Goal: Information Seeking & Learning: Understand process/instructions

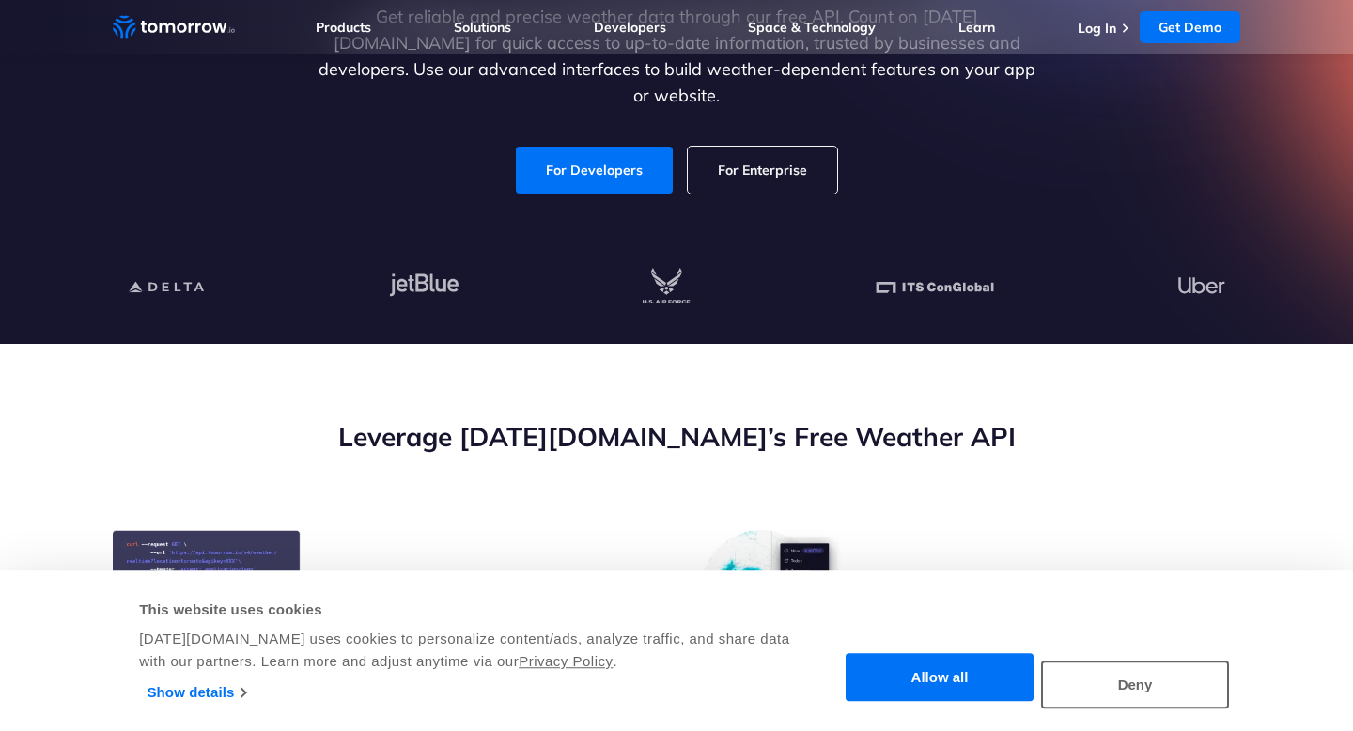
scroll to position [344, 0]
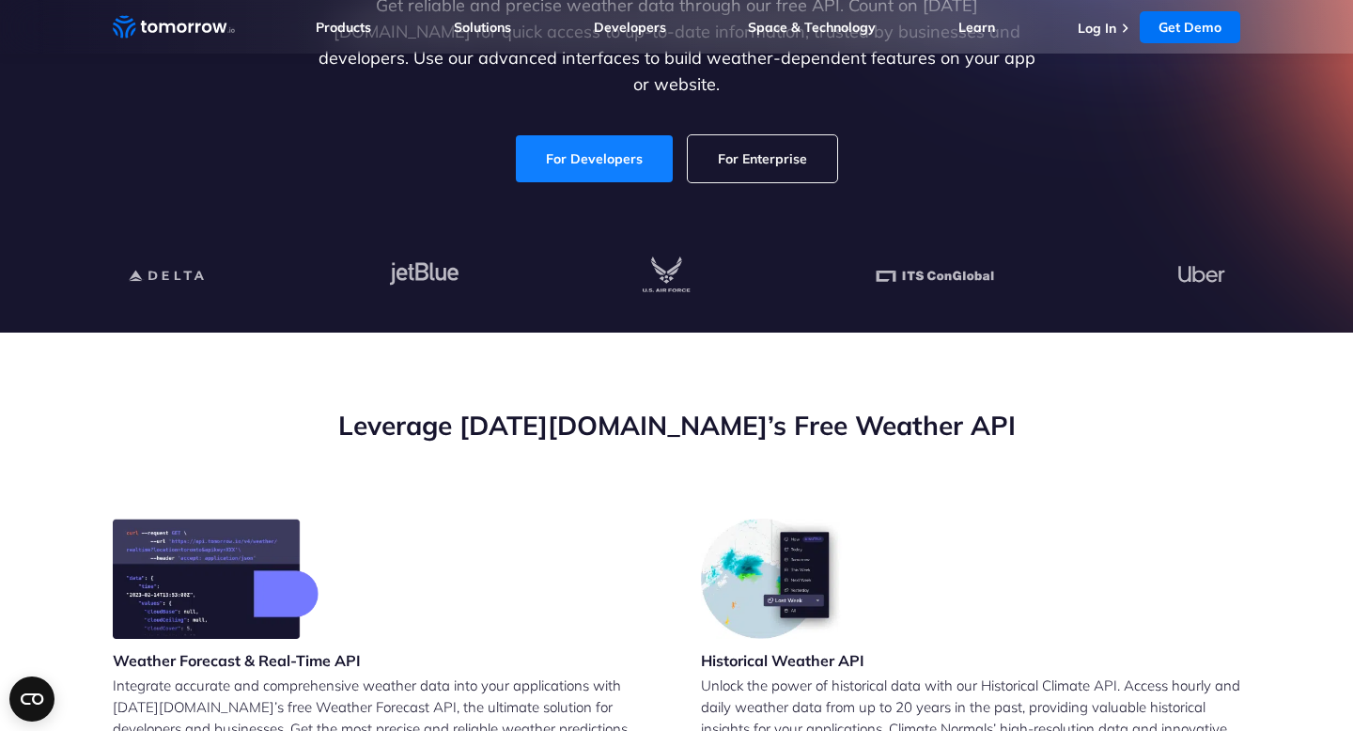
click at [587, 148] on link "For Developers" at bounding box center [594, 158] width 157 height 47
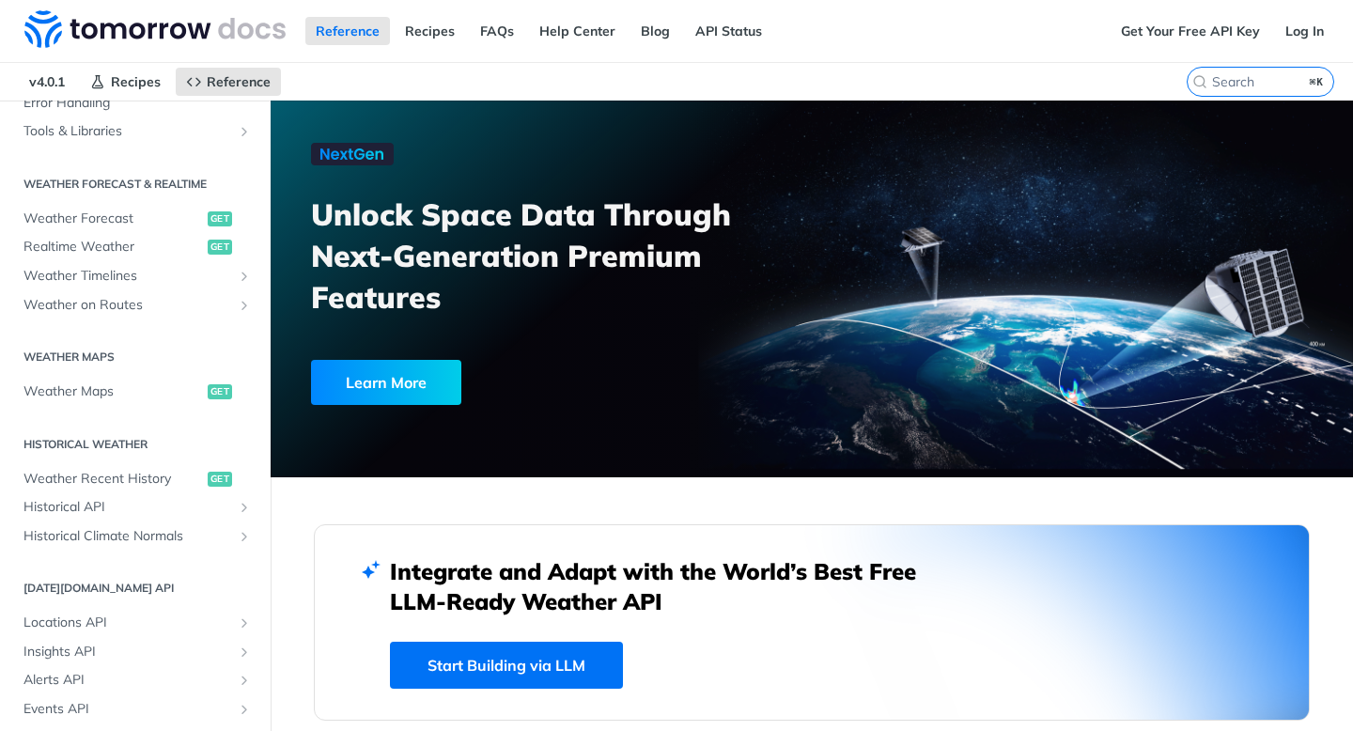
scroll to position [321, 0]
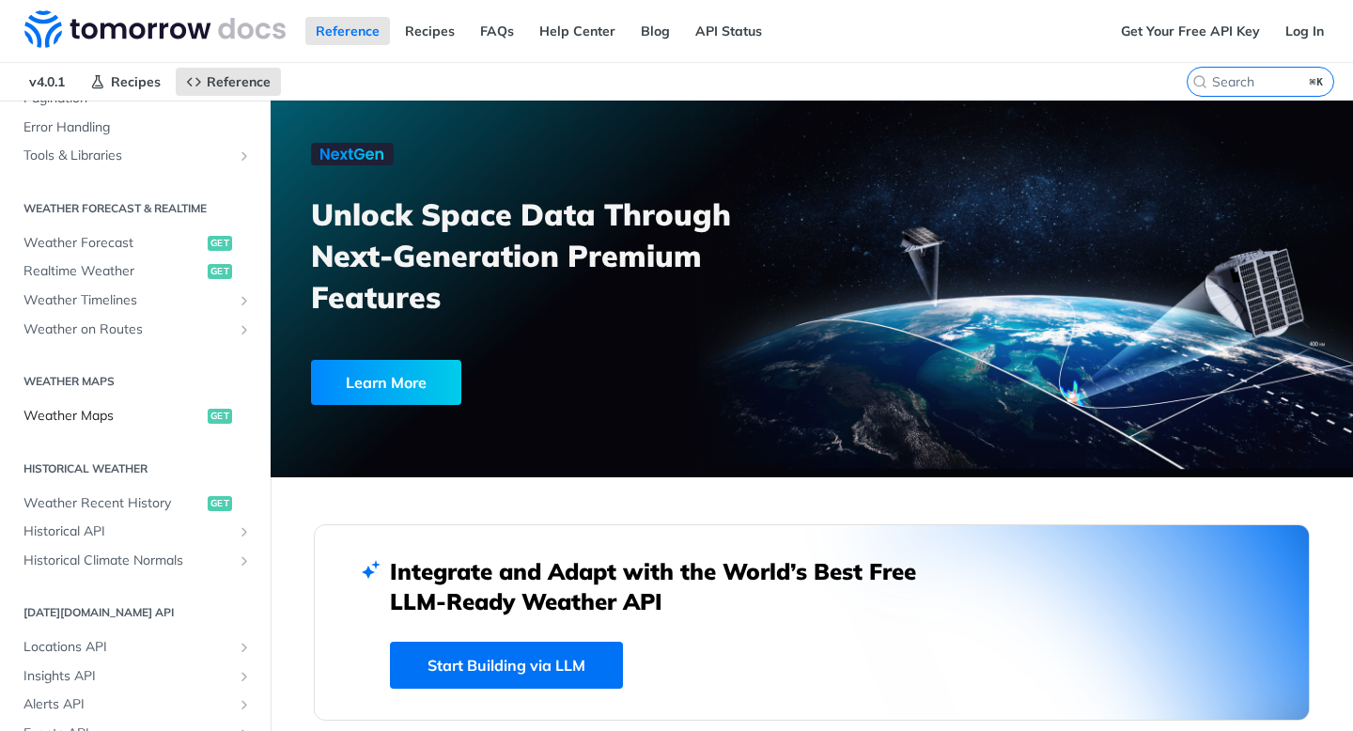
click at [118, 414] on span "Weather Maps" at bounding box center [113, 416] width 180 height 19
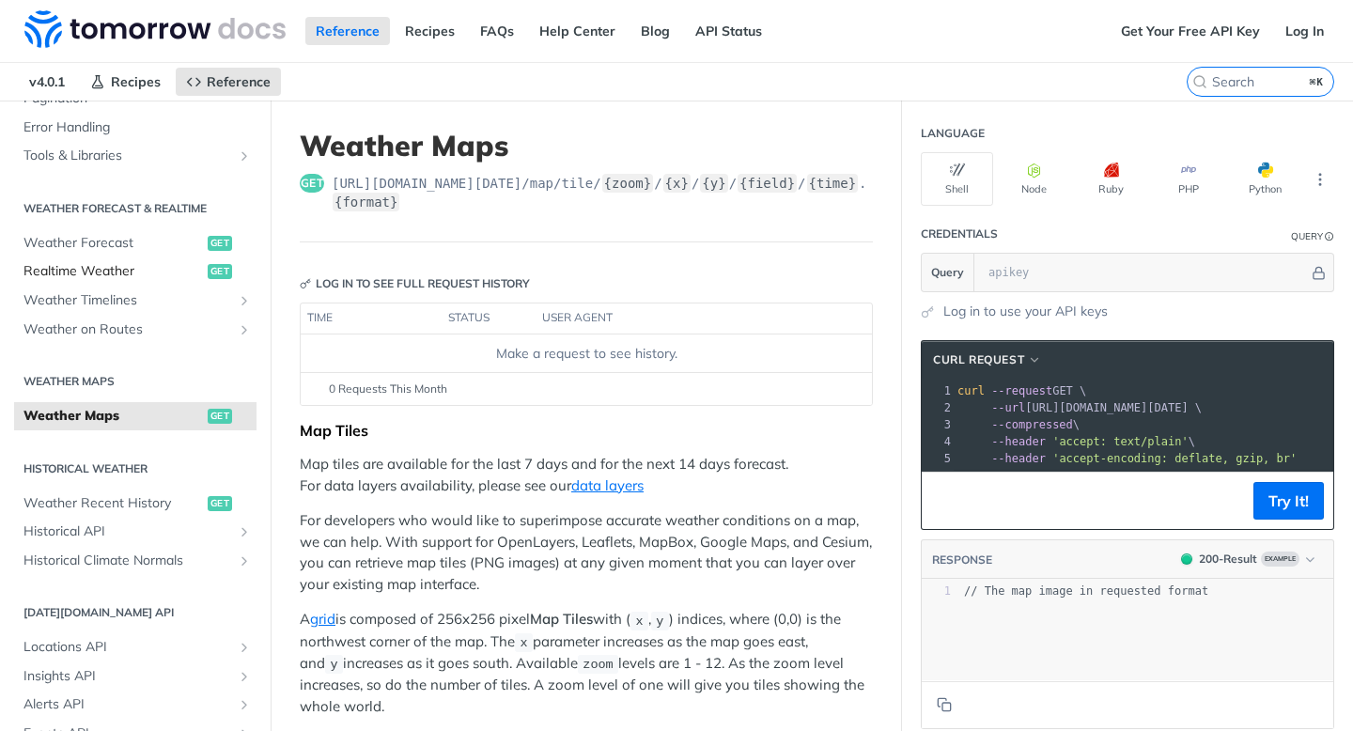
click at [80, 274] on span "Realtime Weather" at bounding box center [113, 271] width 180 height 19
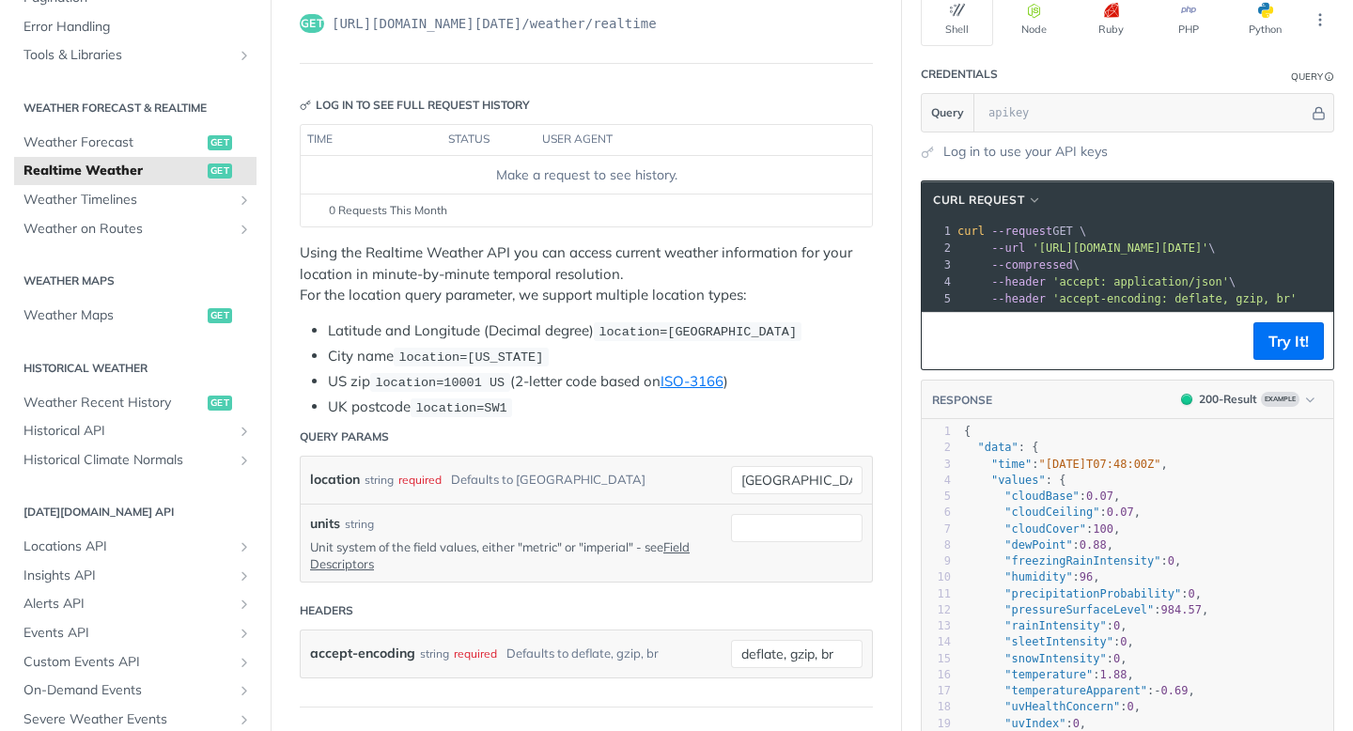
scroll to position [166, 0]
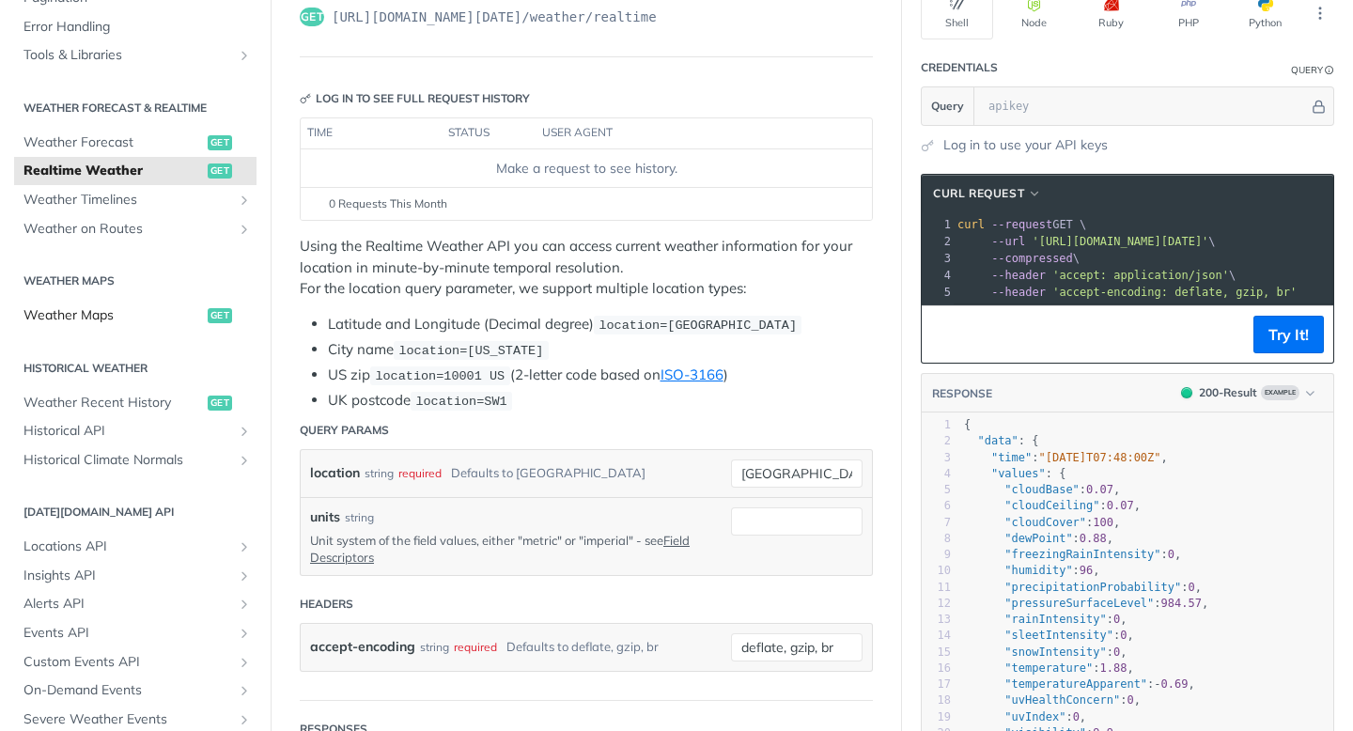
click at [80, 313] on span "Weather Maps" at bounding box center [113, 315] width 180 height 19
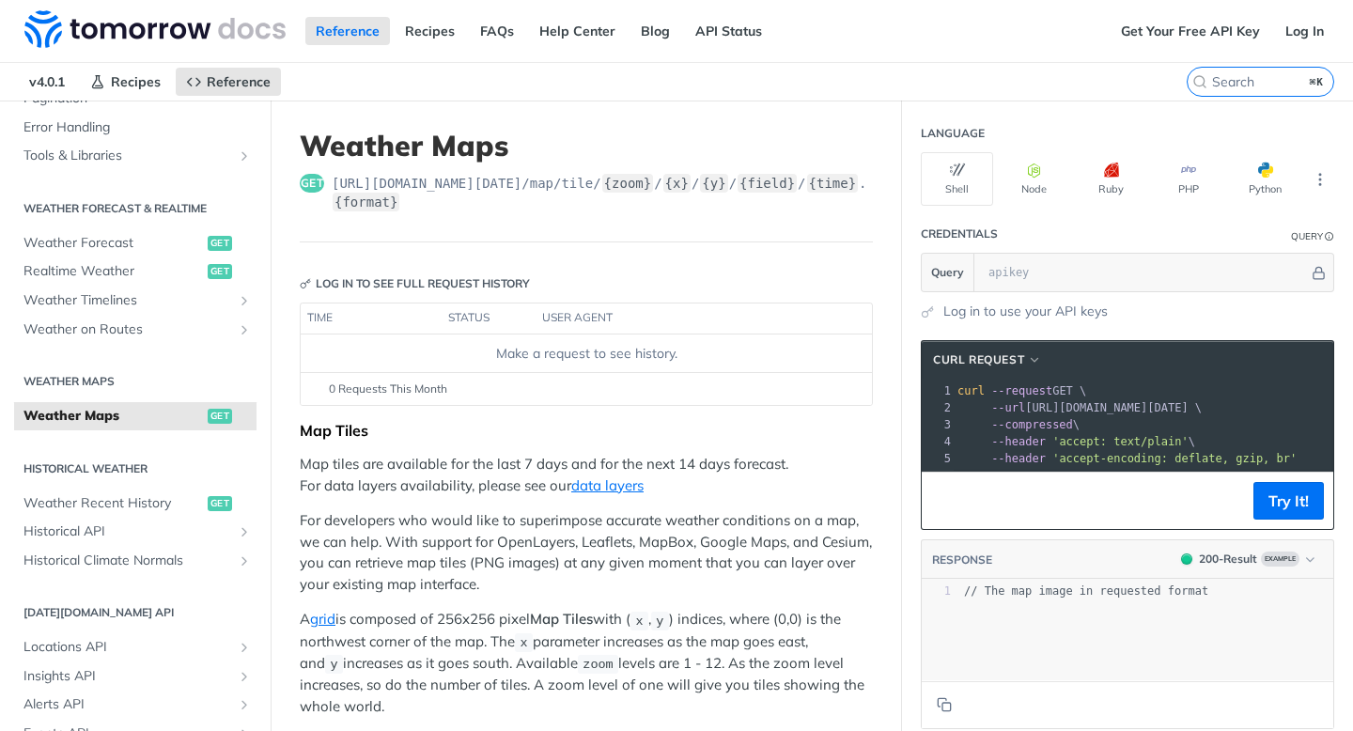
click at [1336, 171] on section "Language Shell Node Ruby PHP Python" at bounding box center [1127, 160] width 451 height 91
click at [1332, 177] on button "More Languages" at bounding box center [1320, 179] width 28 height 28
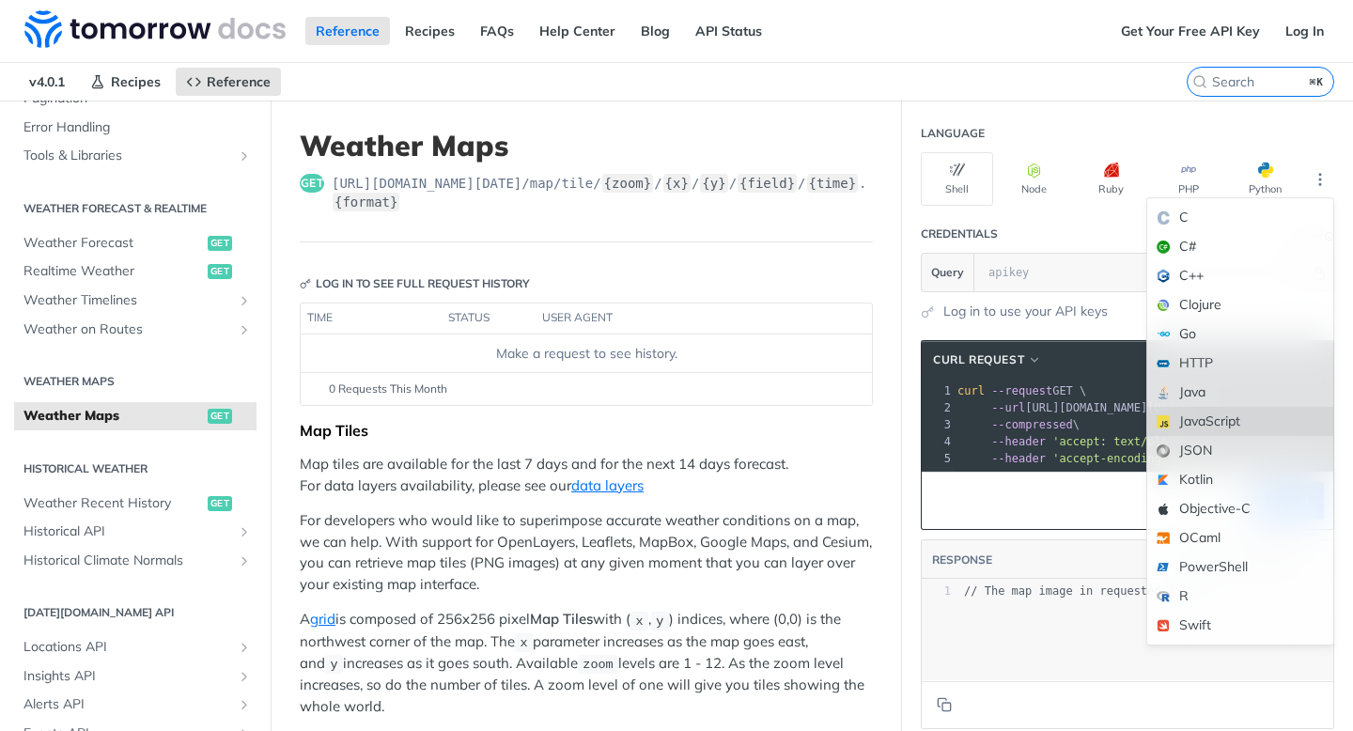
click at [1261, 414] on div "JavaScript" at bounding box center [1241, 421] width 186 height 29
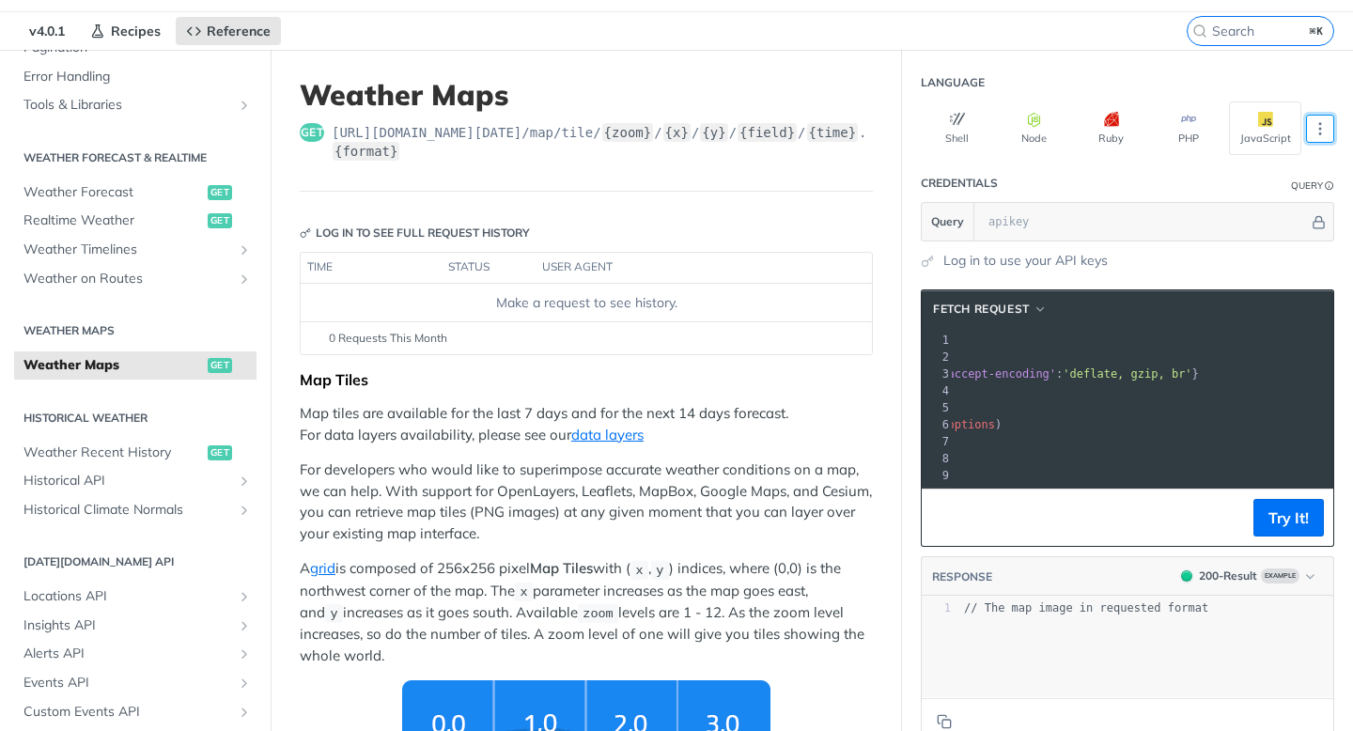
scroll to position [0, 223]
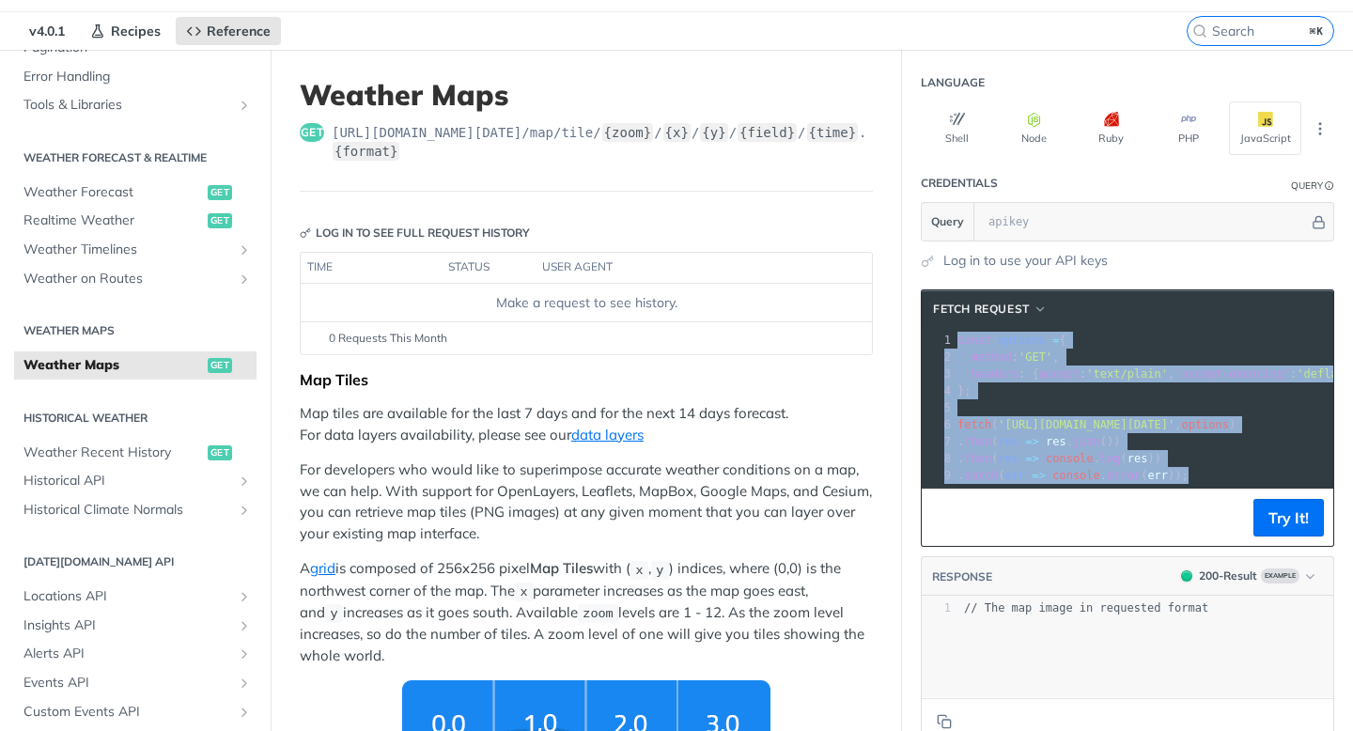
drag, startPoint x: 1237, startPoint y: 470, endPoint x: 940, endPoint y: 336, distance: 325.6
click at [954, 336] on div "1 const options = { 2 method : 'GET' , 3 headers : { accept : 'text/plain' , 'a…" at bounding box center [1263, 408] width 618 height 152
copy div "const options = { 2 method : 'GET' , 3 headers : { accept : 'text/plain' , 'acc…"
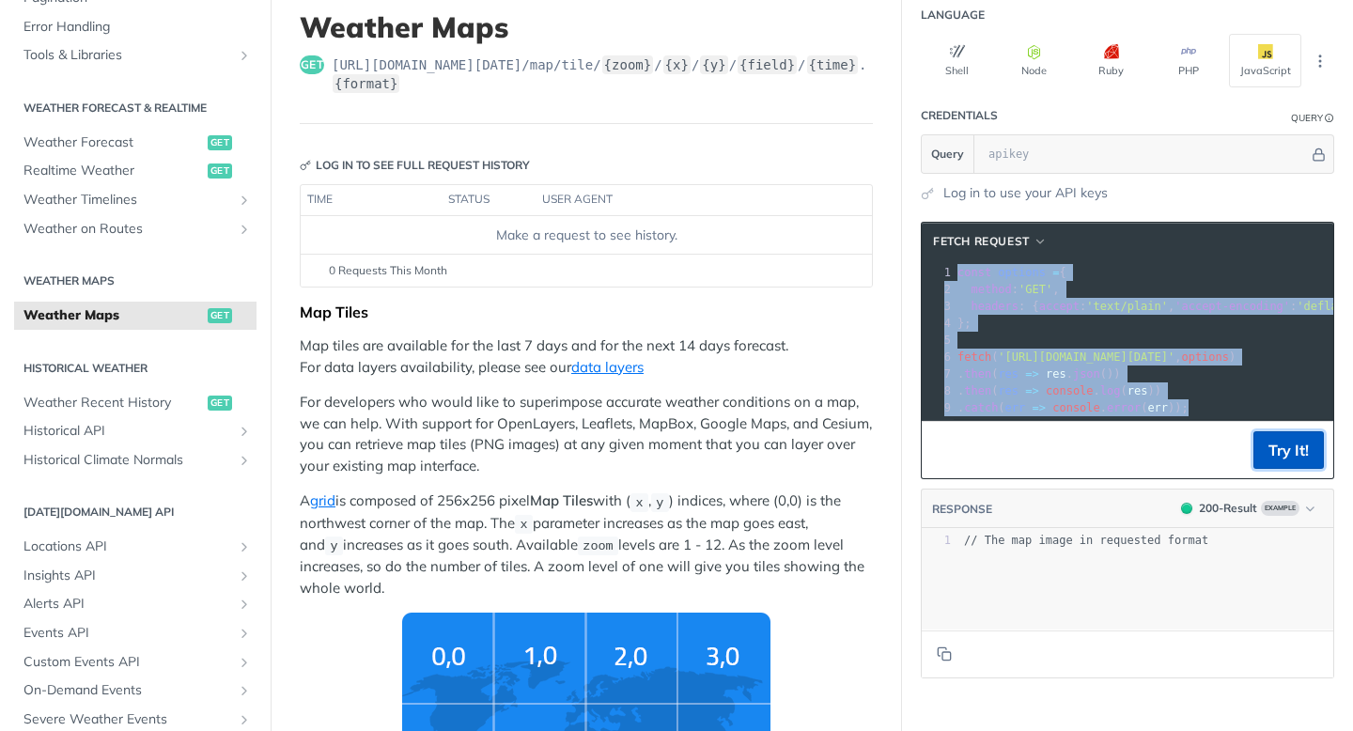
click at [1296, 447] on button "Try It!" at bounding box center [1289, 450] width 70 height 38
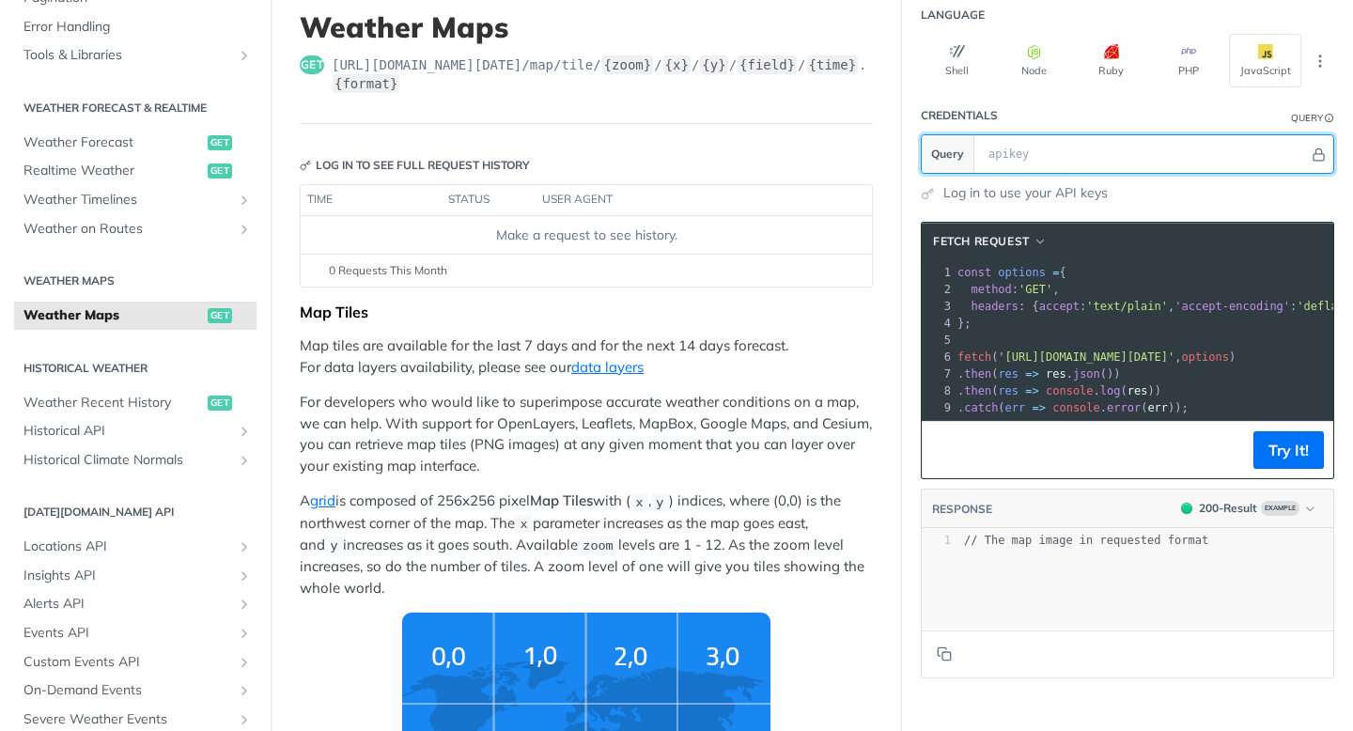
click at [1059, 159] on input "text" at bounding box center [1144, 154] width 330 height 38
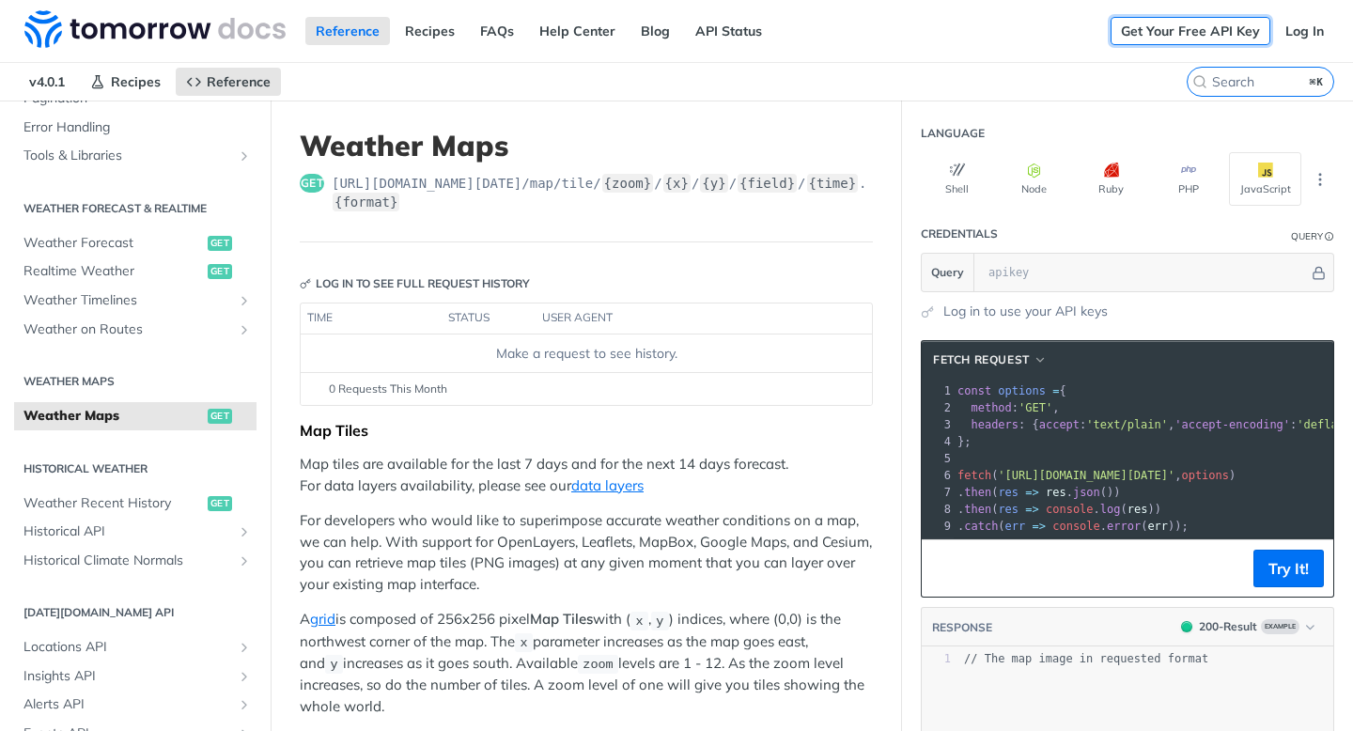
click at [1196, 37] on link "Get Your Free API Key" at bounding box center [1191, 31] width 160 height 28
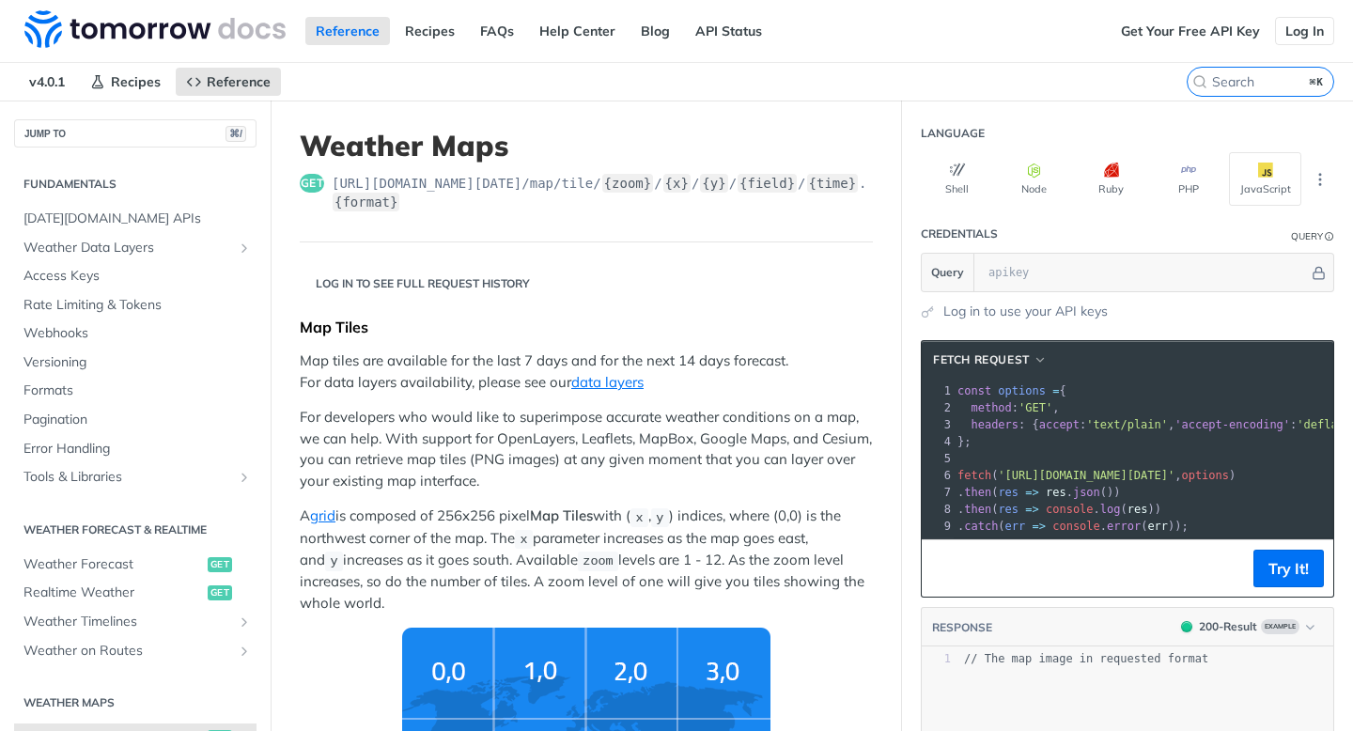
scroll to position [357, 0]
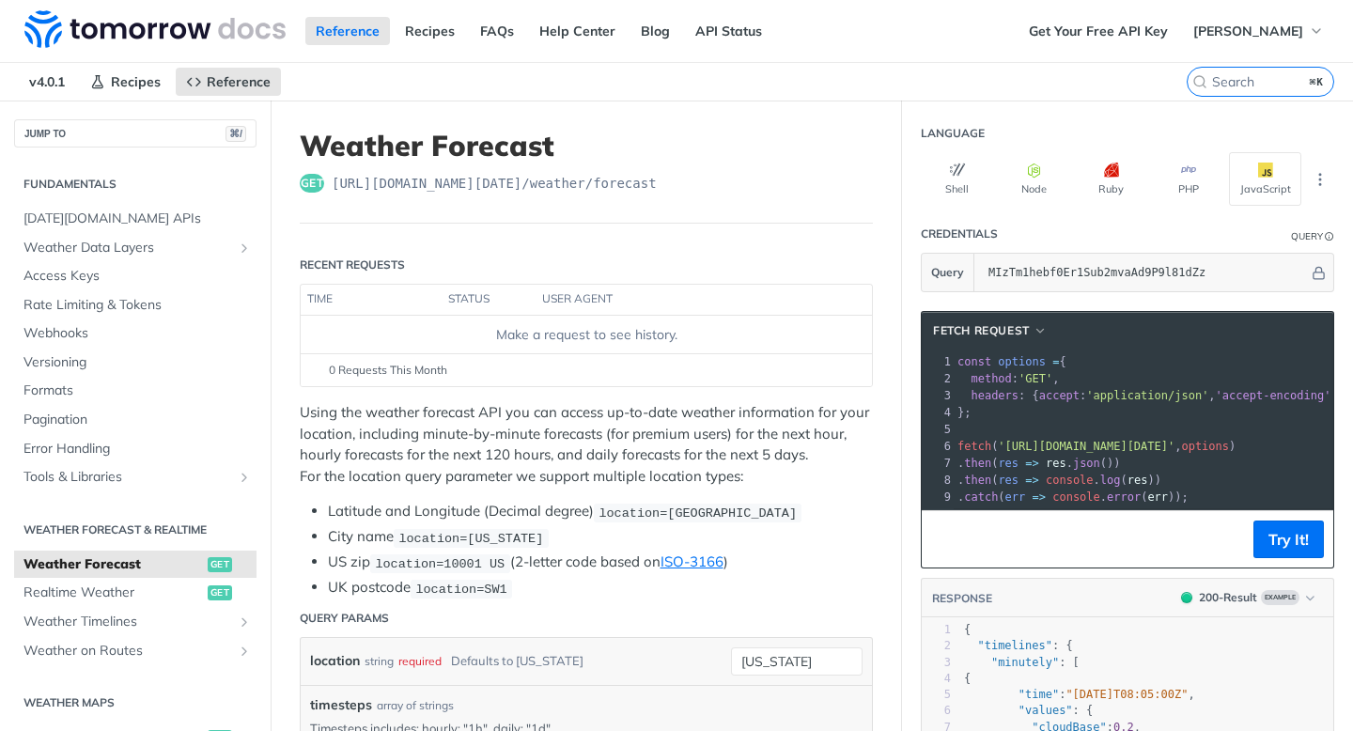
scroll to position [16, 0]
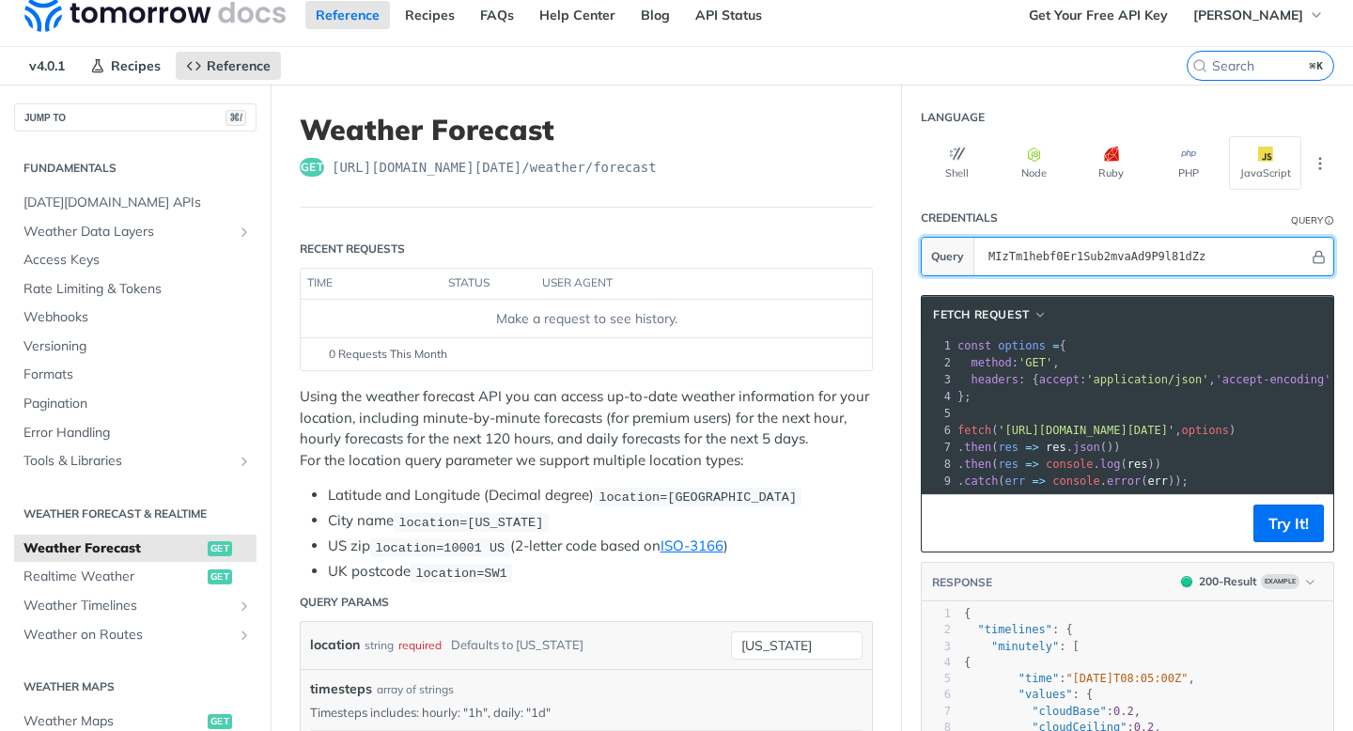
click at [1161, 263] on input "MIzTm1hebf0Er1Sub2mvaAd9P9l81dZz" at bounding box center [1144, 257] width 330 height 38
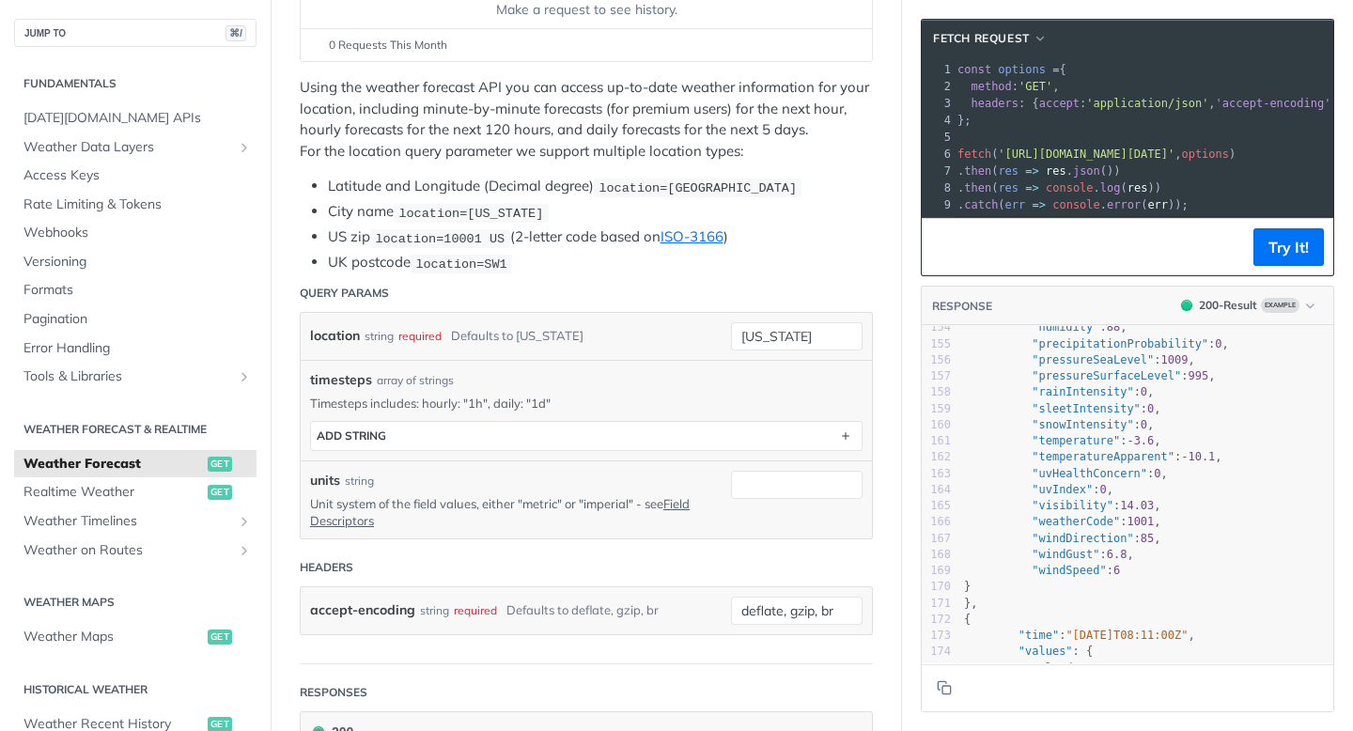
scroll to position [2510, 0]
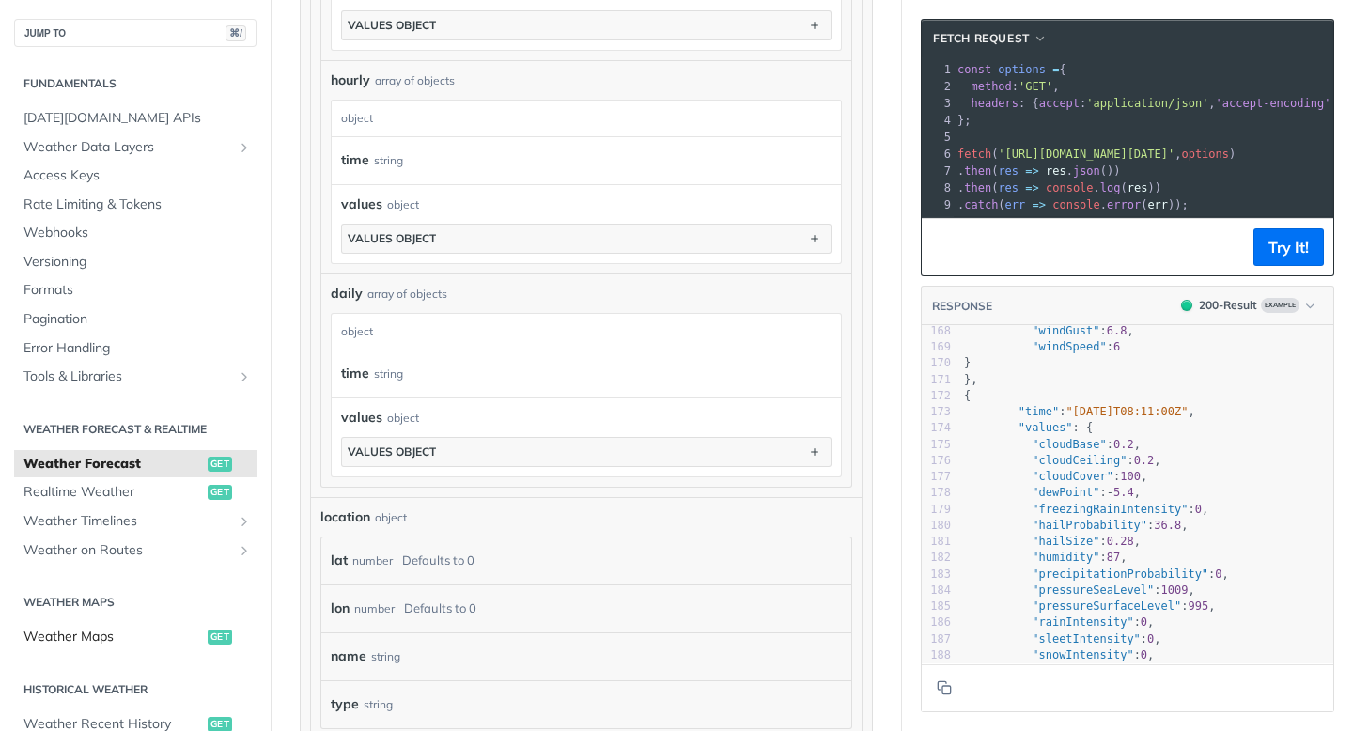
click at [121, 638] on span "Weather Maps" at bounding box center [113, 637] width 180 height 19
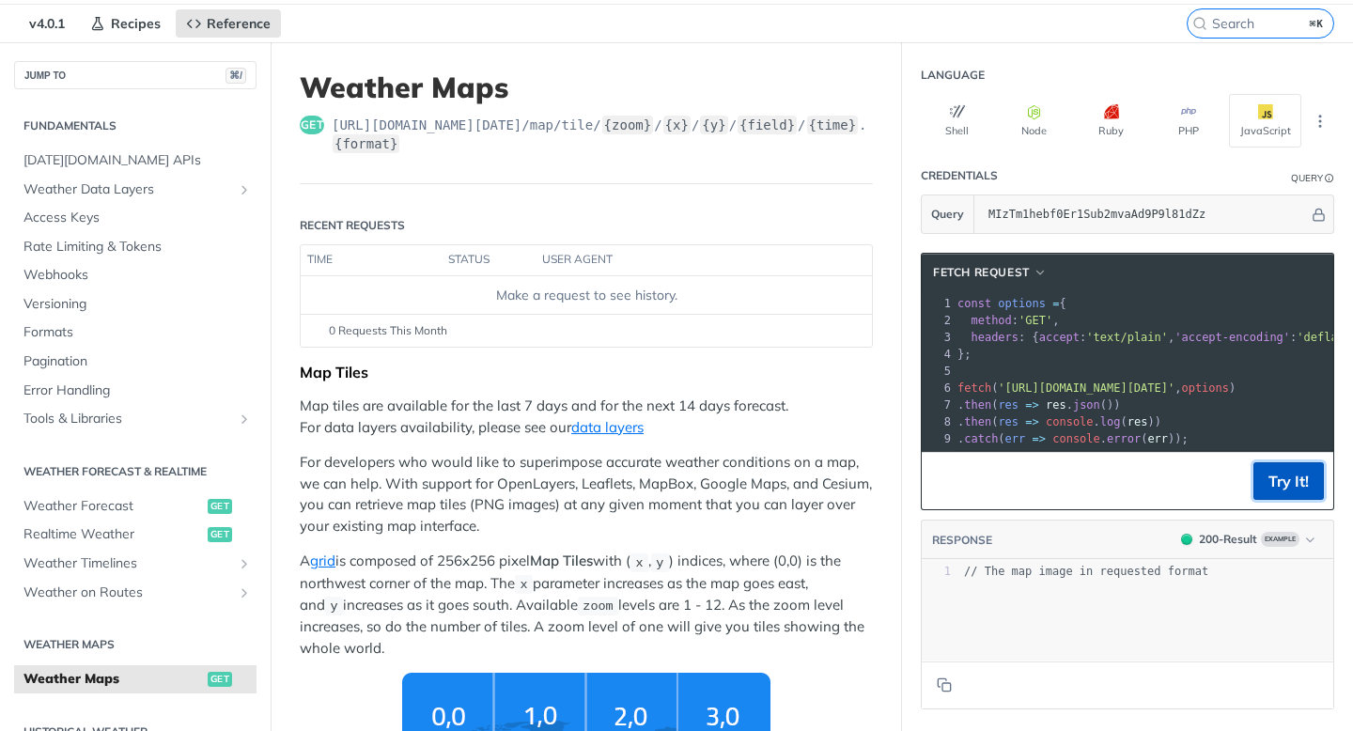
click at [1305, 488] on button "Try It!" at bounding box center [1289, 481] width 70 height 38
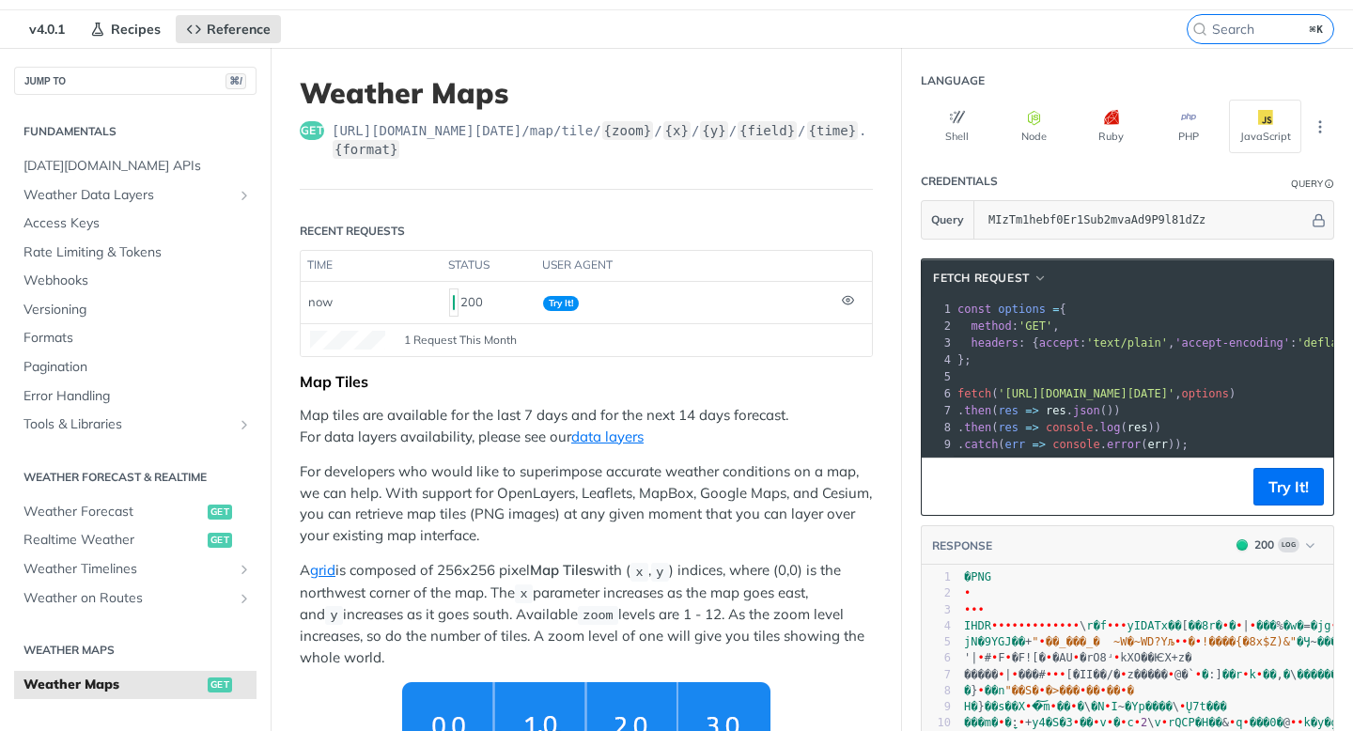
scroll to position [55, 0]
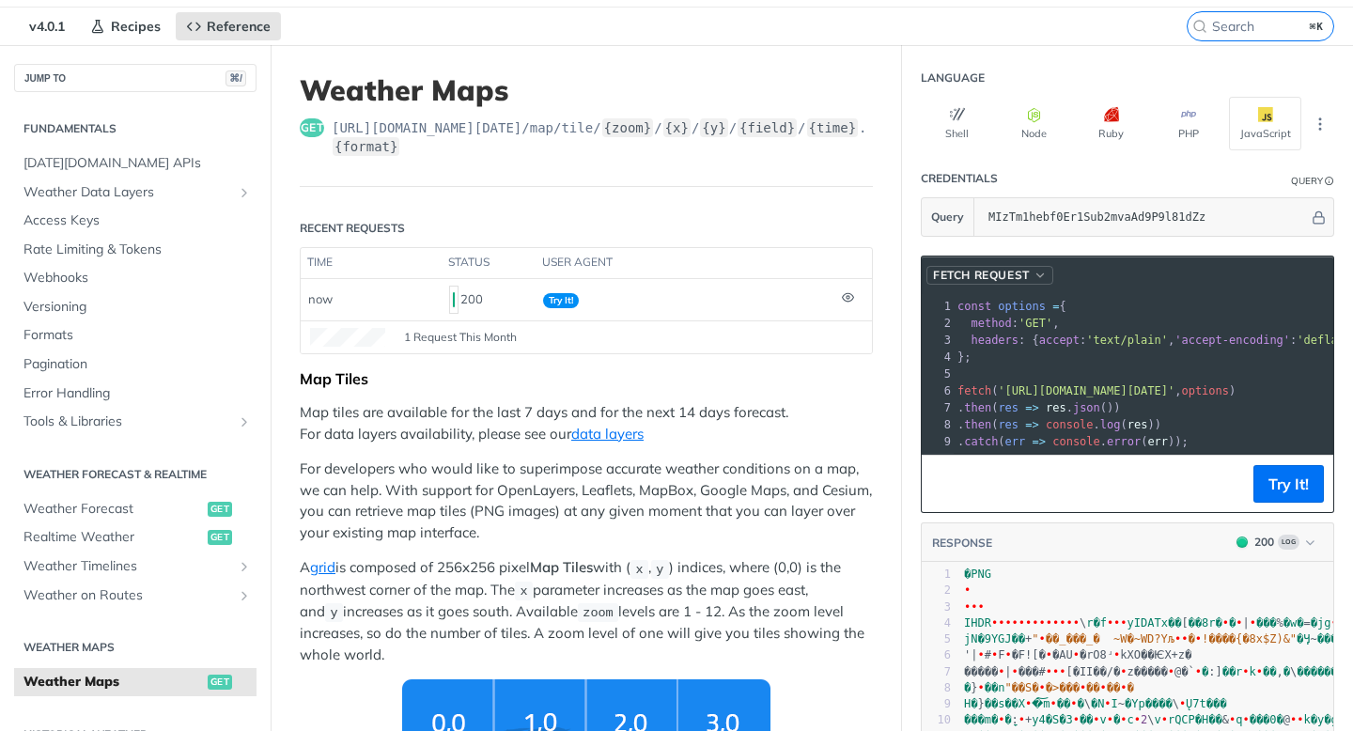
click at [1035, 270] on span "button" at bounding box center [1041, 275] width 14 height 13
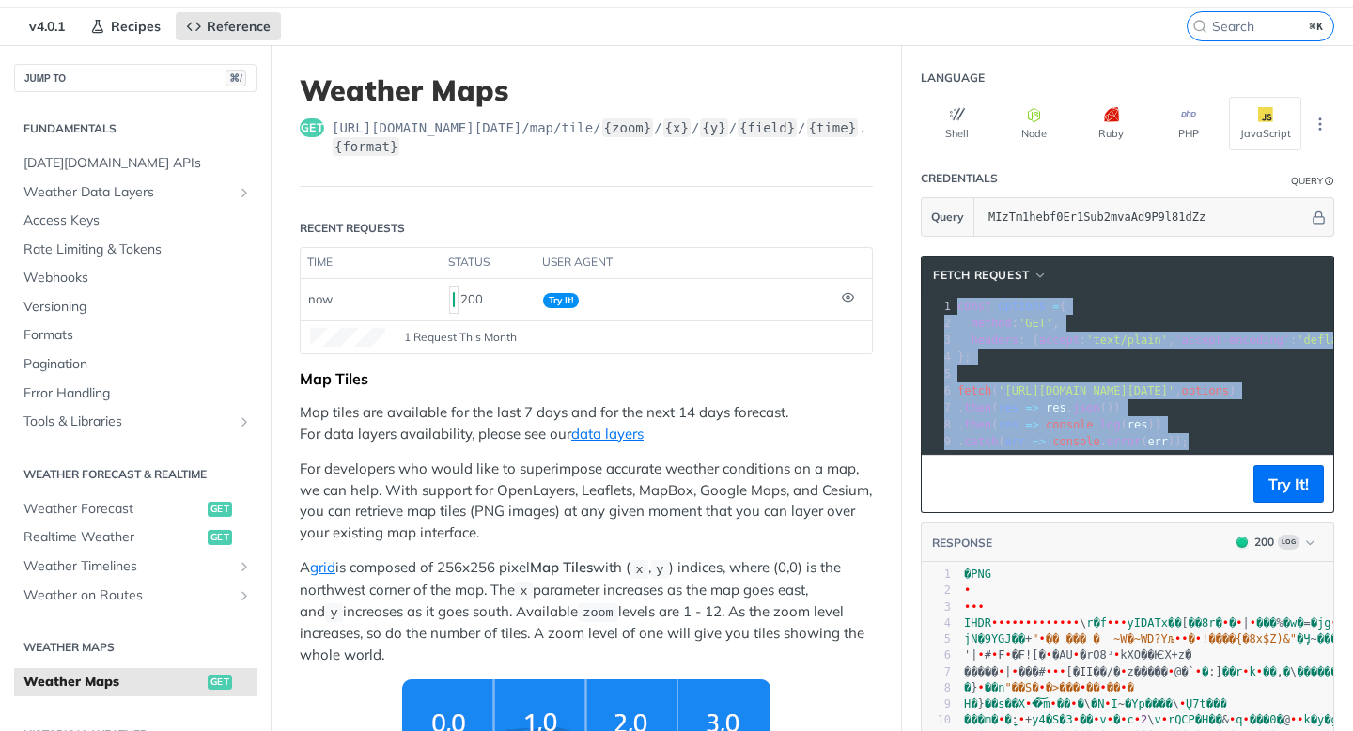
drag, startPoint x: 1221, startPoint y: 446, endPoint x: 880, endPoint y: 306, distance: 368.8
copy div "const options = { 2 method : 'GET' , 3 headers : { accept : 'text/plain' , 'acc…"
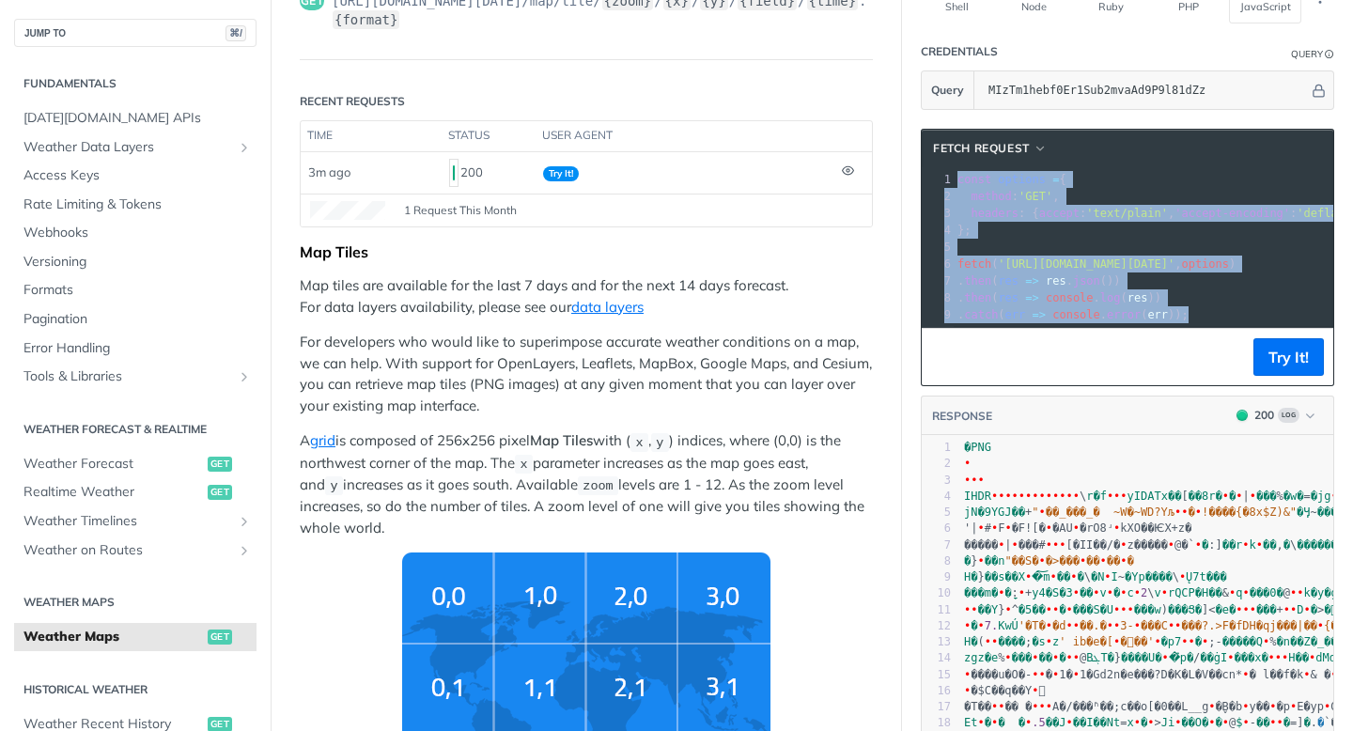
scroll to position [0, 0]
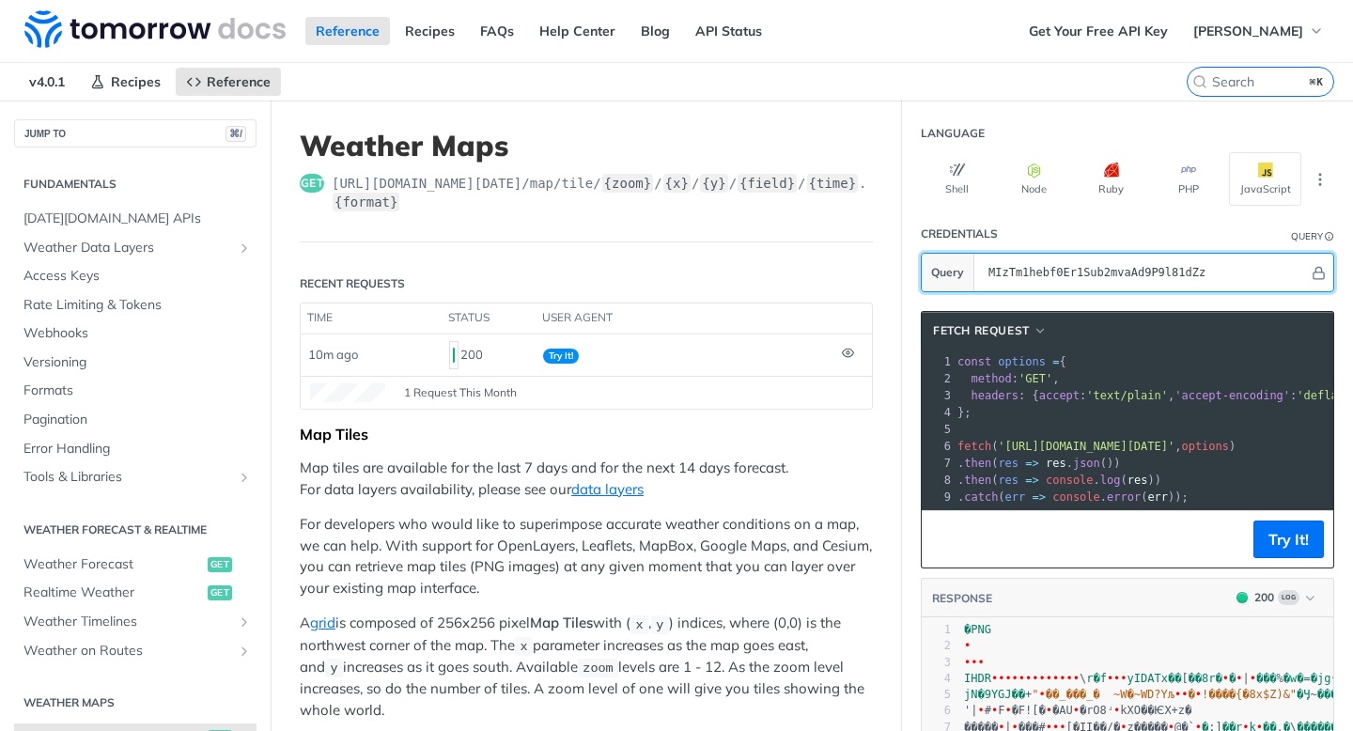
click at [1055, 274] on input "MIzTm1hebf0Er1Sub2mvaAd9P9l81dZz" at bounding box center [1144, 273] width 330 height 38
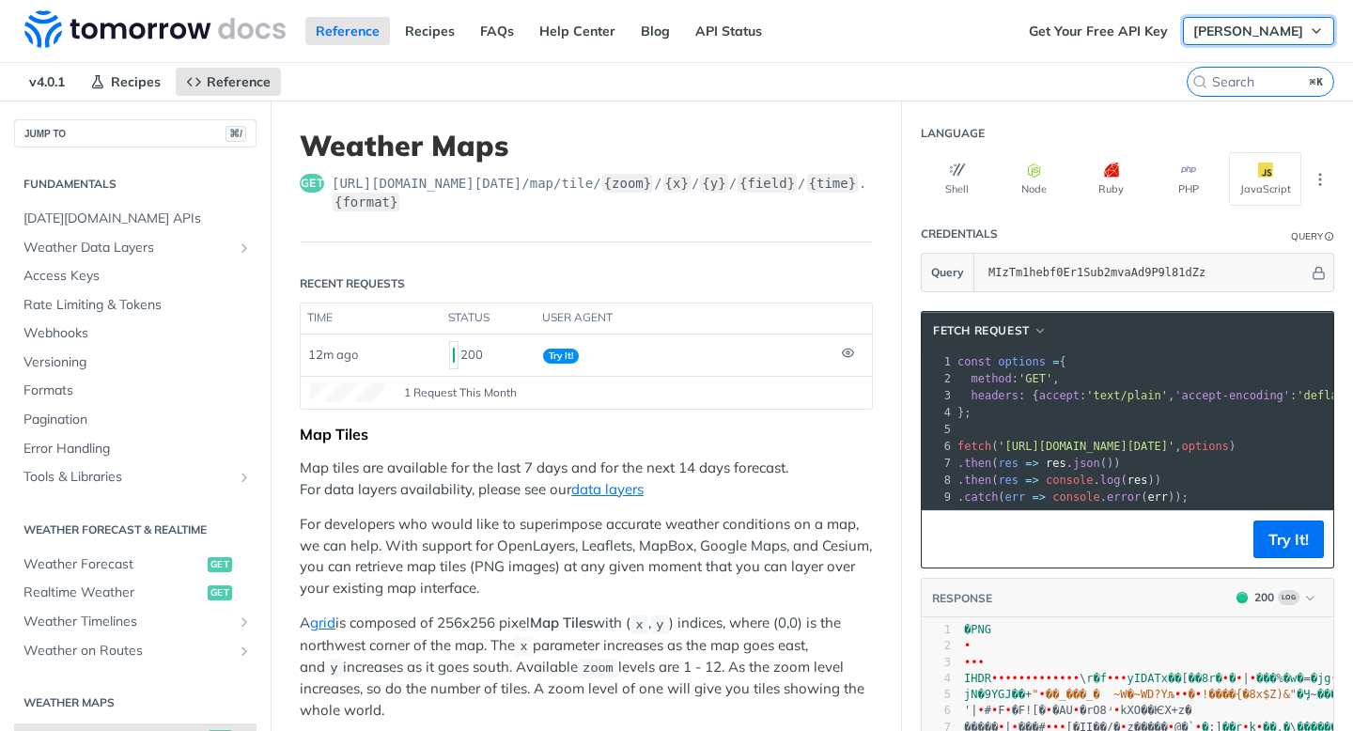
click at [1270, 30] on span "[PERSON_NAME]" at bounding box center [1249, 31] width 110 height 17
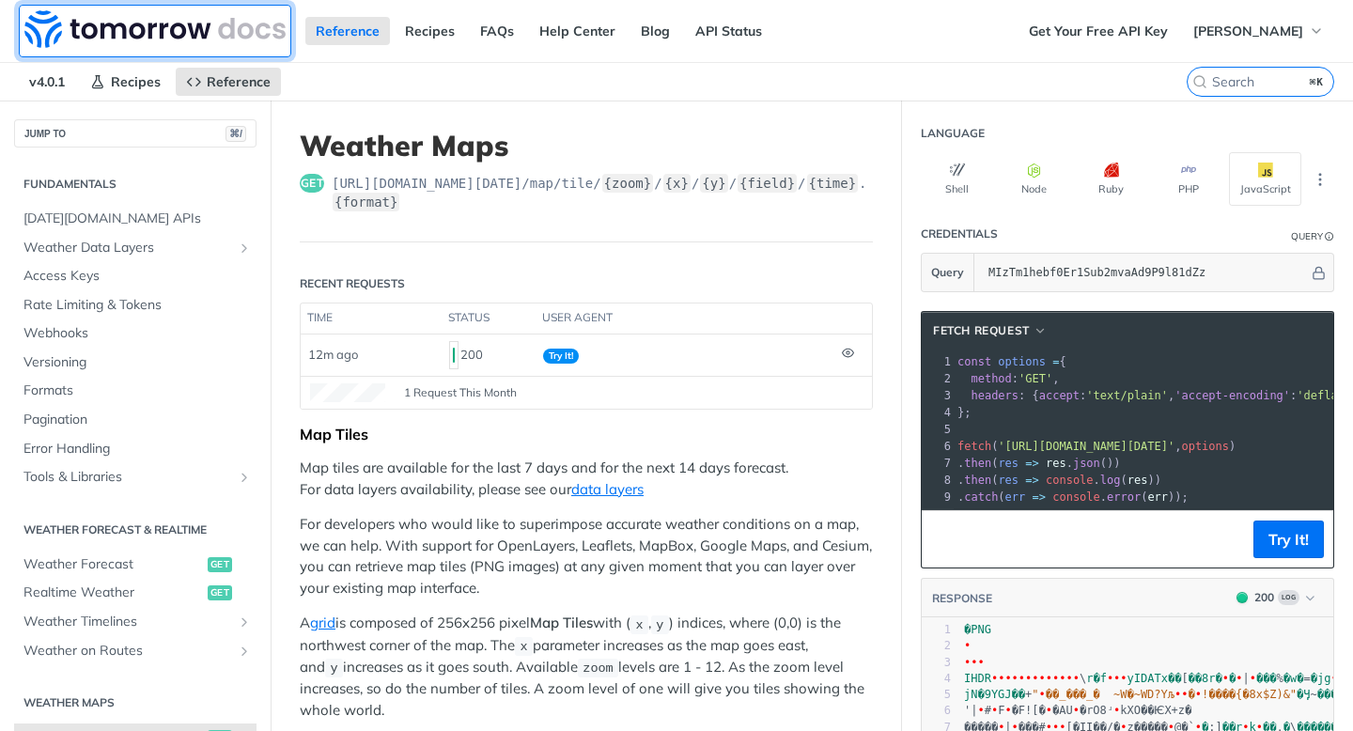
click at [146, 33] on img at bounding box center [154, 29] width 261 height 38
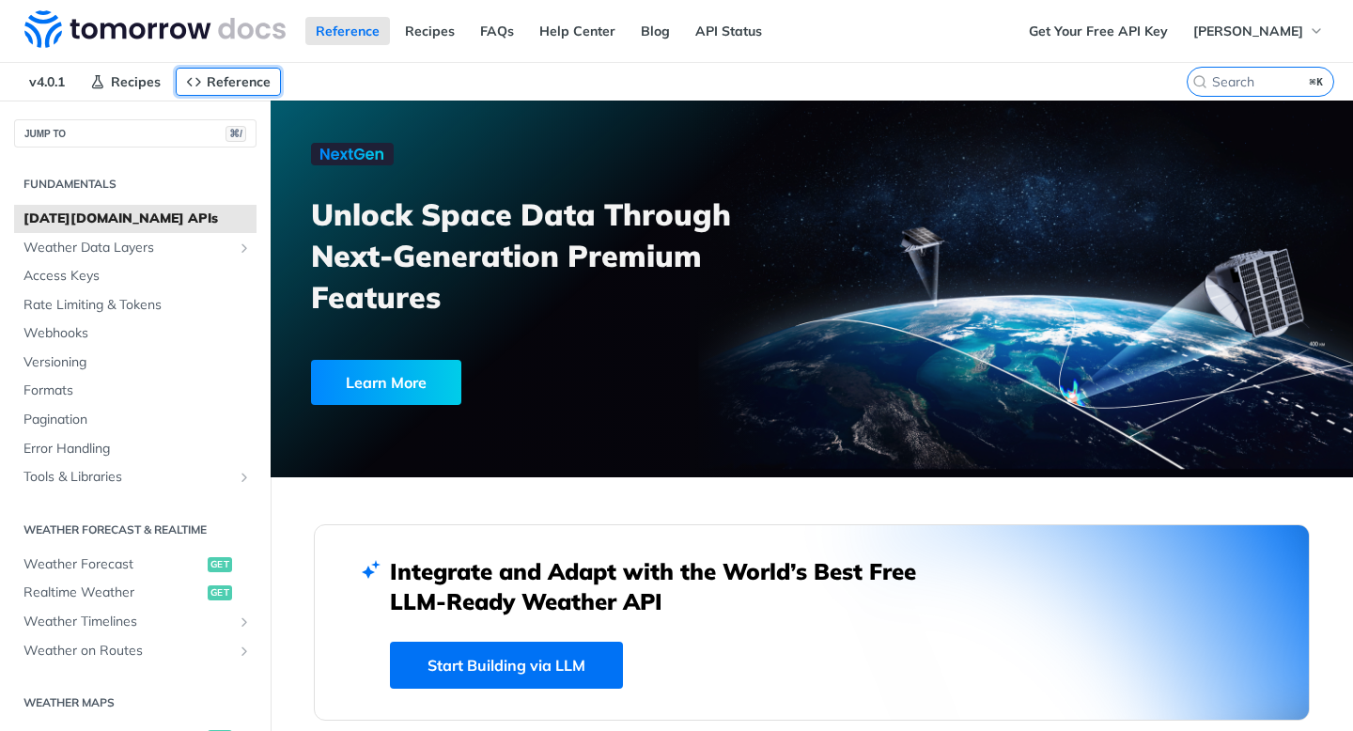
click at [263, 81] on span "Reference" at bounding box center [239, 81] width 64 height 17
click at [117, 81] on span "Recipes" at bounding box center [136, 81] width 50 height 17
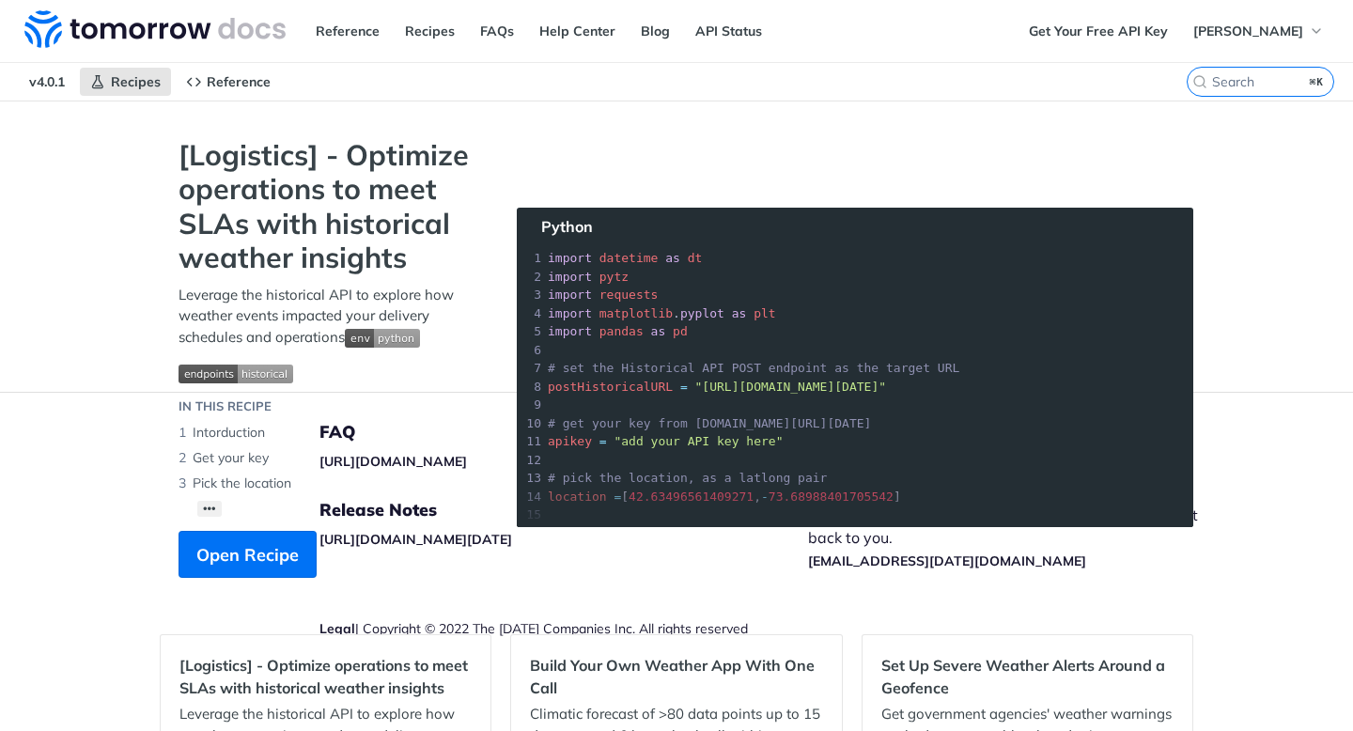
click at [43, 86] on span "v4.0.1" at bounding box center [47, 82] width 56 height 28
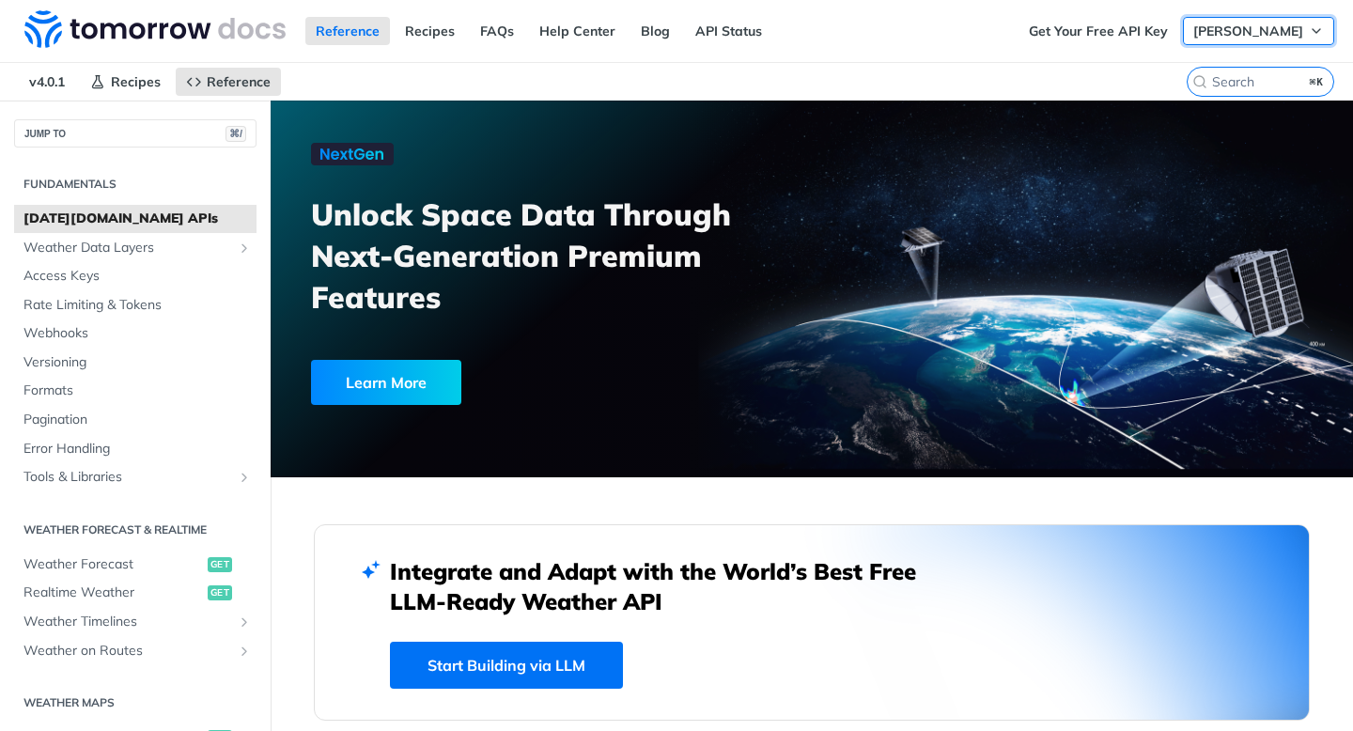
click at [1231, 25] on span "[PERSON_NAME]" at bounding box center [1249, 31] width 110 height 17
click at [114, 311] on span "Rate Limiting & Tokens" at bounding box center [137, 305] width 228 height 19
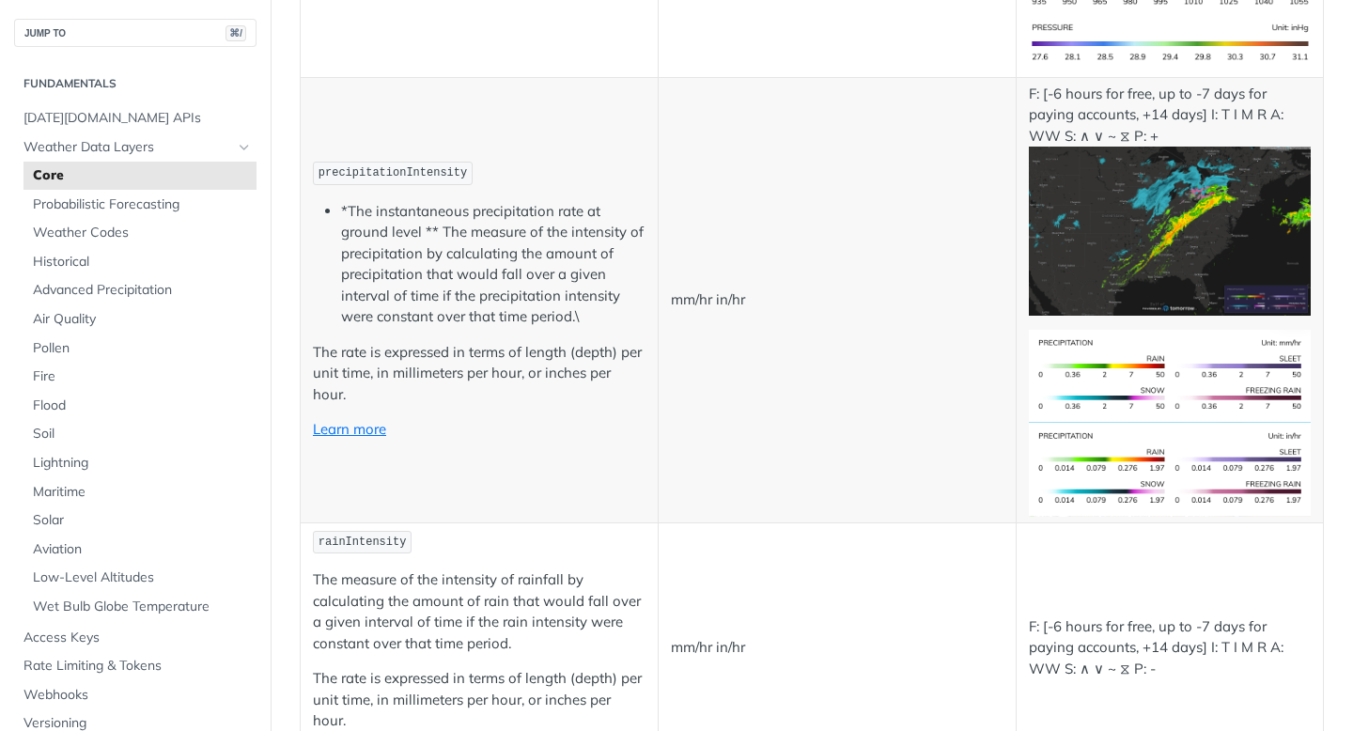
scroll to position [3101, 0]
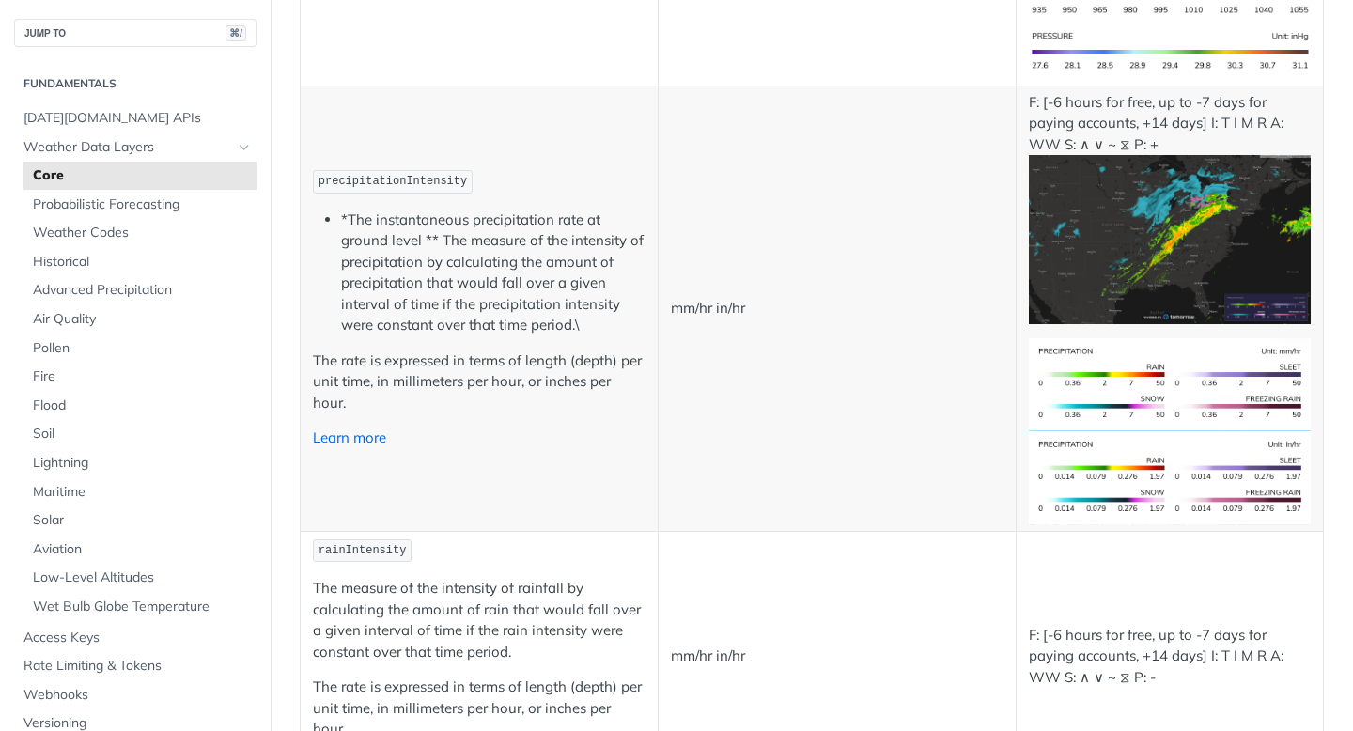
click at [362, 440] on link "Learn more" at bounding box center [349, 438] width 73 height 18
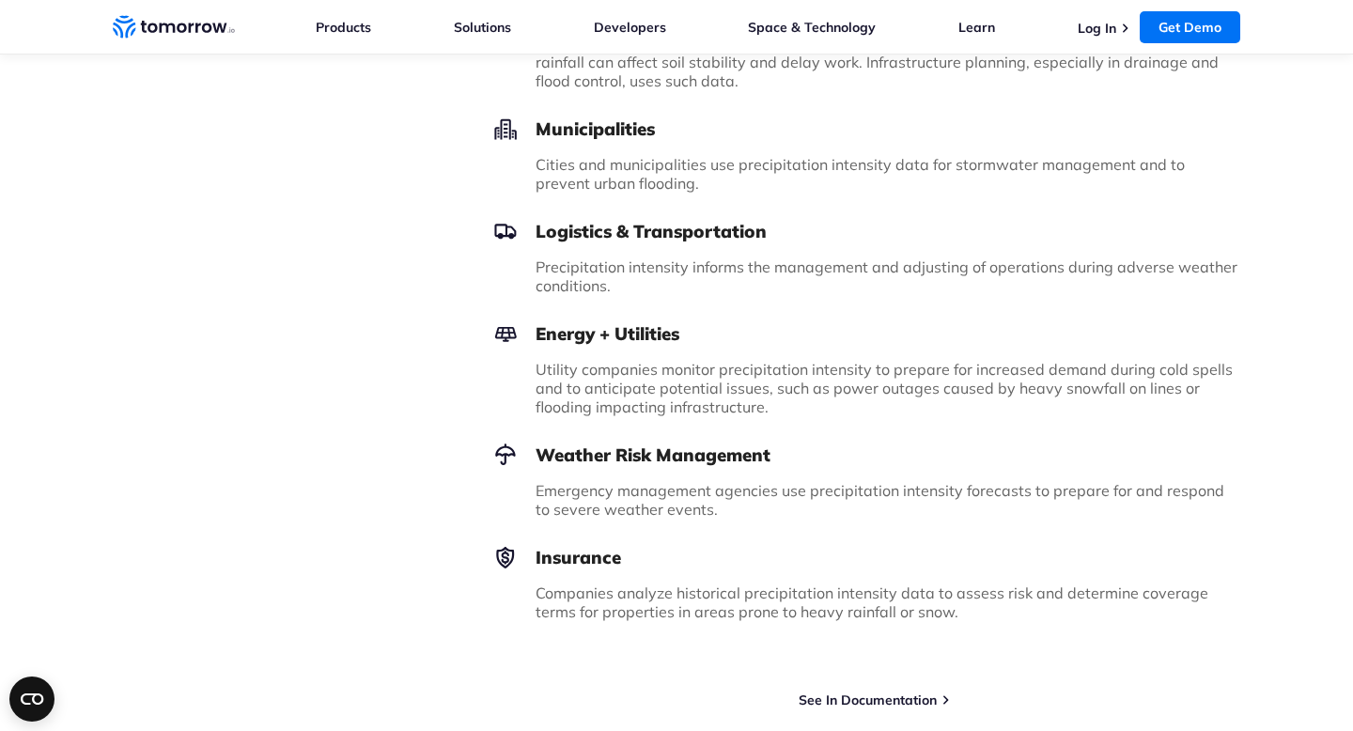
scroll to position [1409, 0]
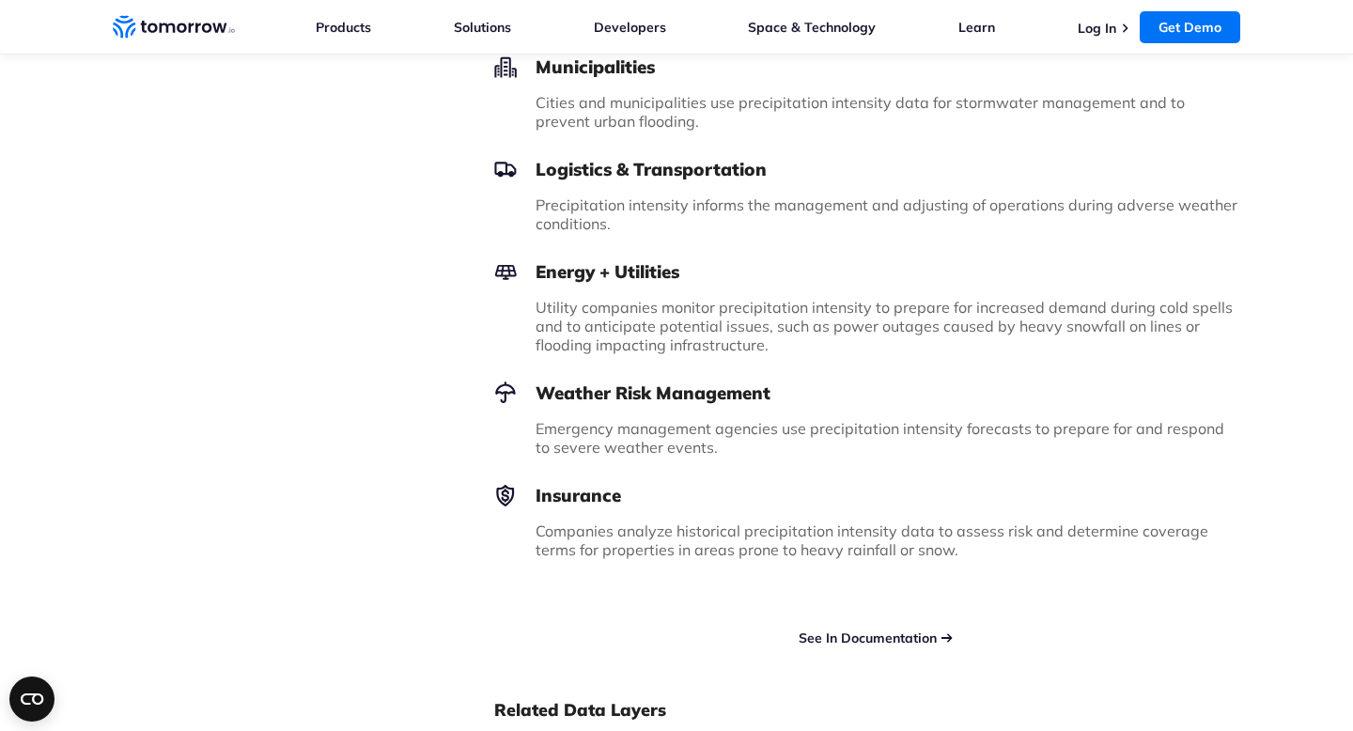
click at [841, 630] on link "See In Documentation" at bounding box center [868, 638] width 138 height 17
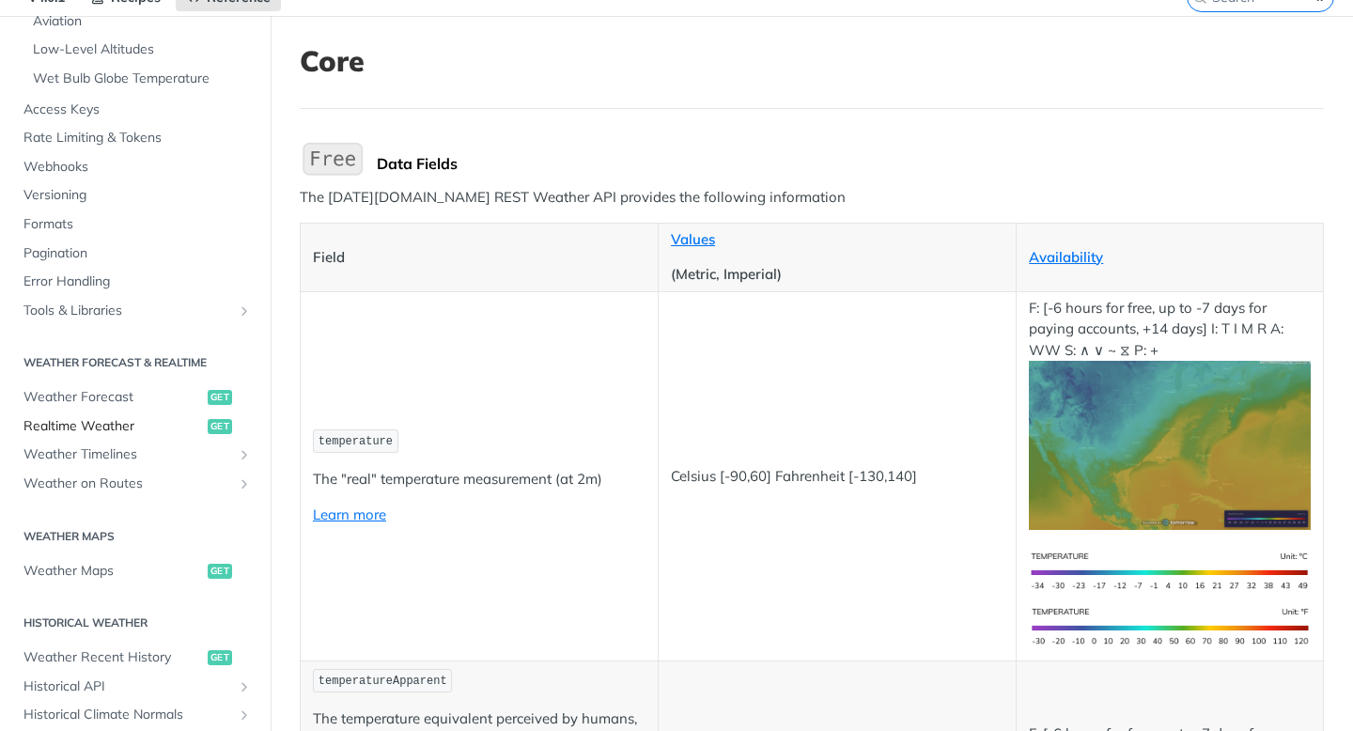
scroll to position [547, 0]
click at [224, 571] on span "get" at bounding box center [220, 568] width 24 height 15
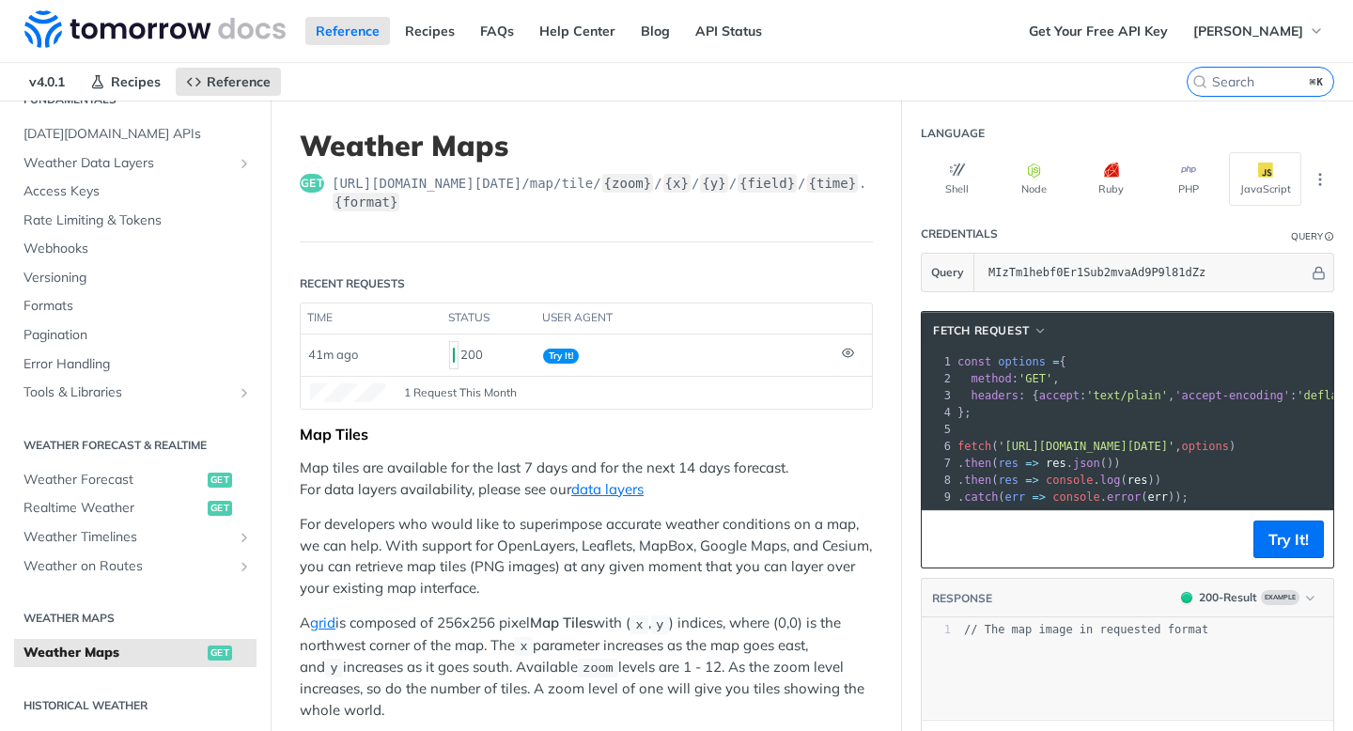
click at [312, 180] on span "get" at bounding box center [312, 183] width 24 height 19
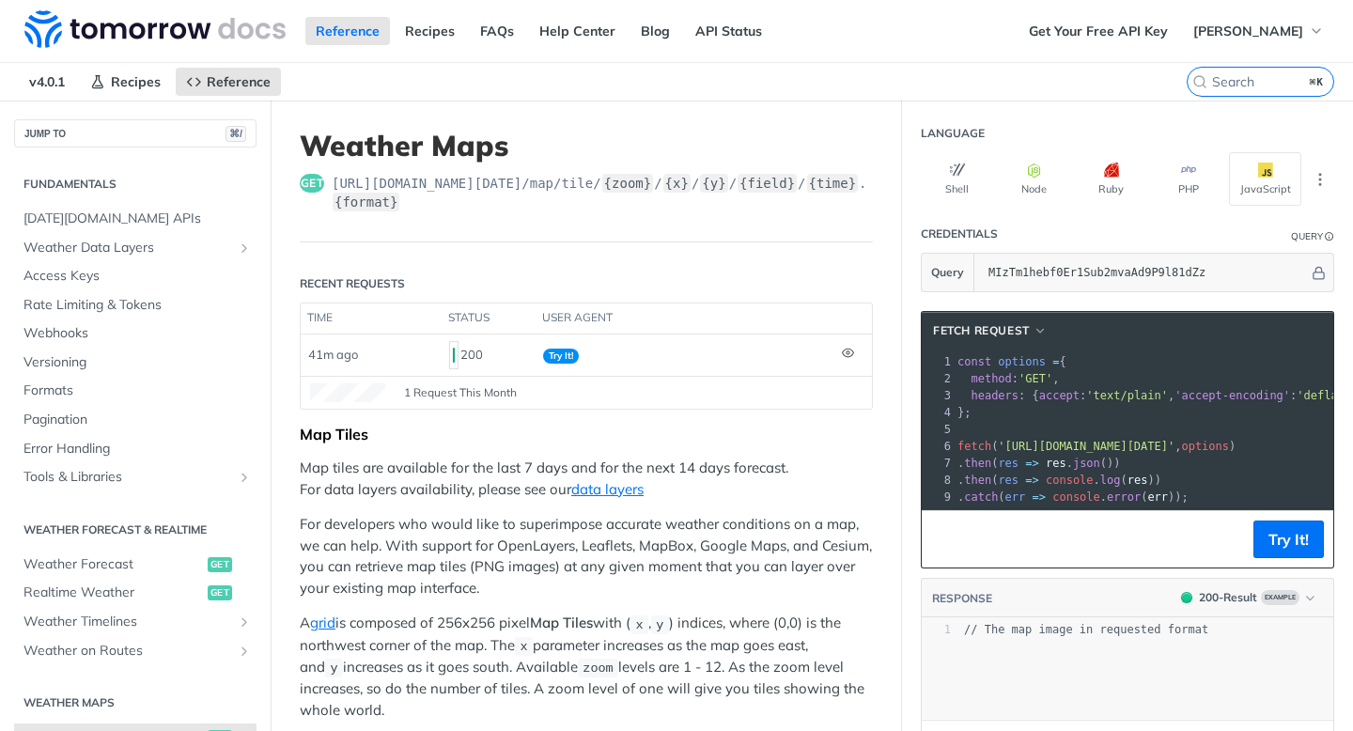
click at [565, 212] on header "Weather Maps get [URL][DOMAIN_NAME][DATE] /map/tile/ {zoom} / {x} / {y} / {fiel…" at bounding box center [586, 186] width 573 height 114
click at [1300, 549] on button "Try It!" at bounding box center [1289, 540] width 70 height 38
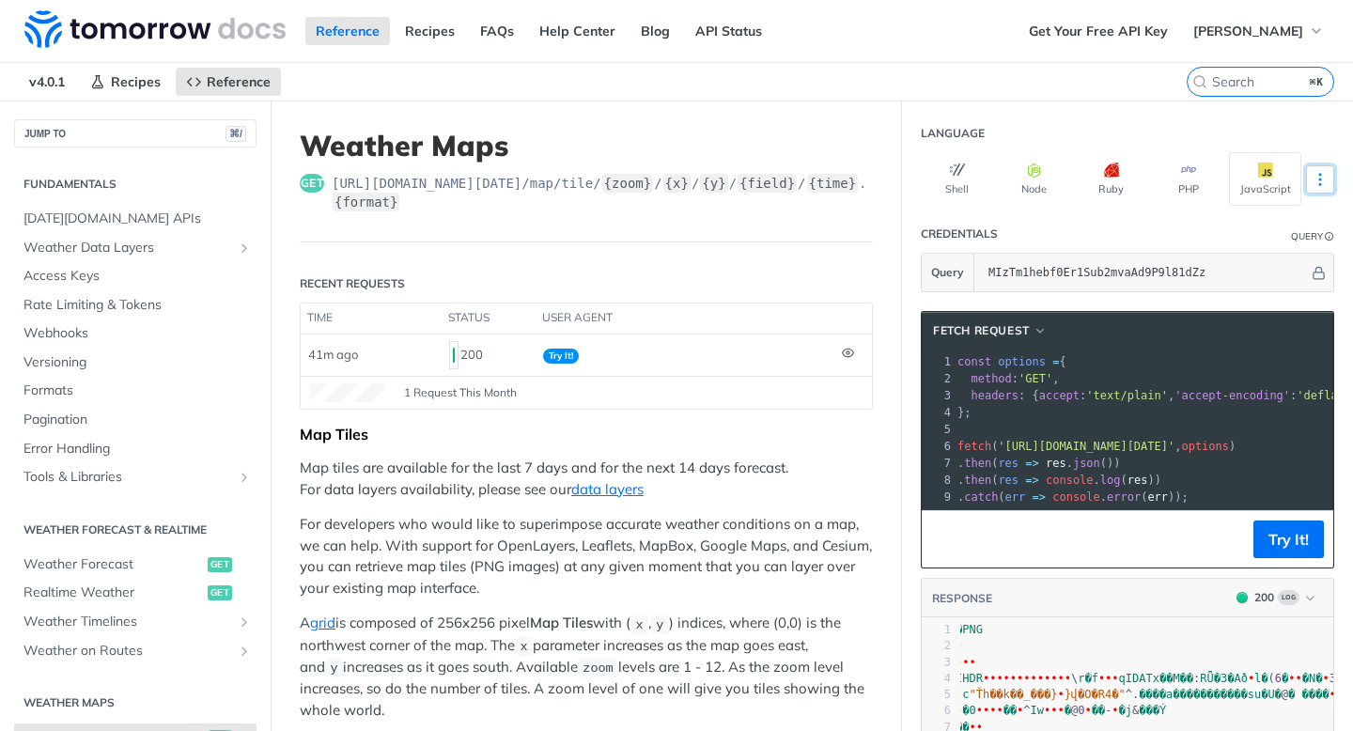
click at [1321, 175] on icon "More ellipsis" at bounding box center [1320, 179] width 17 height 17
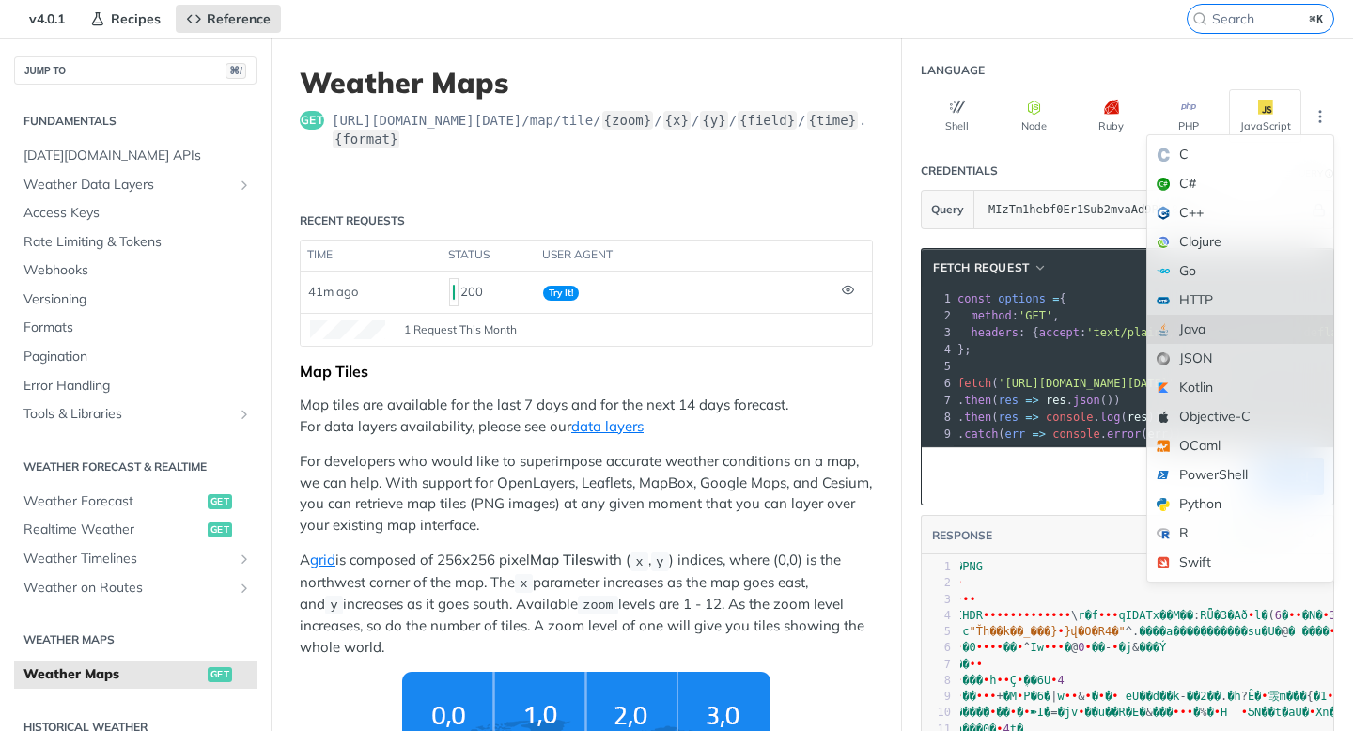
scroll to position [65, 0]
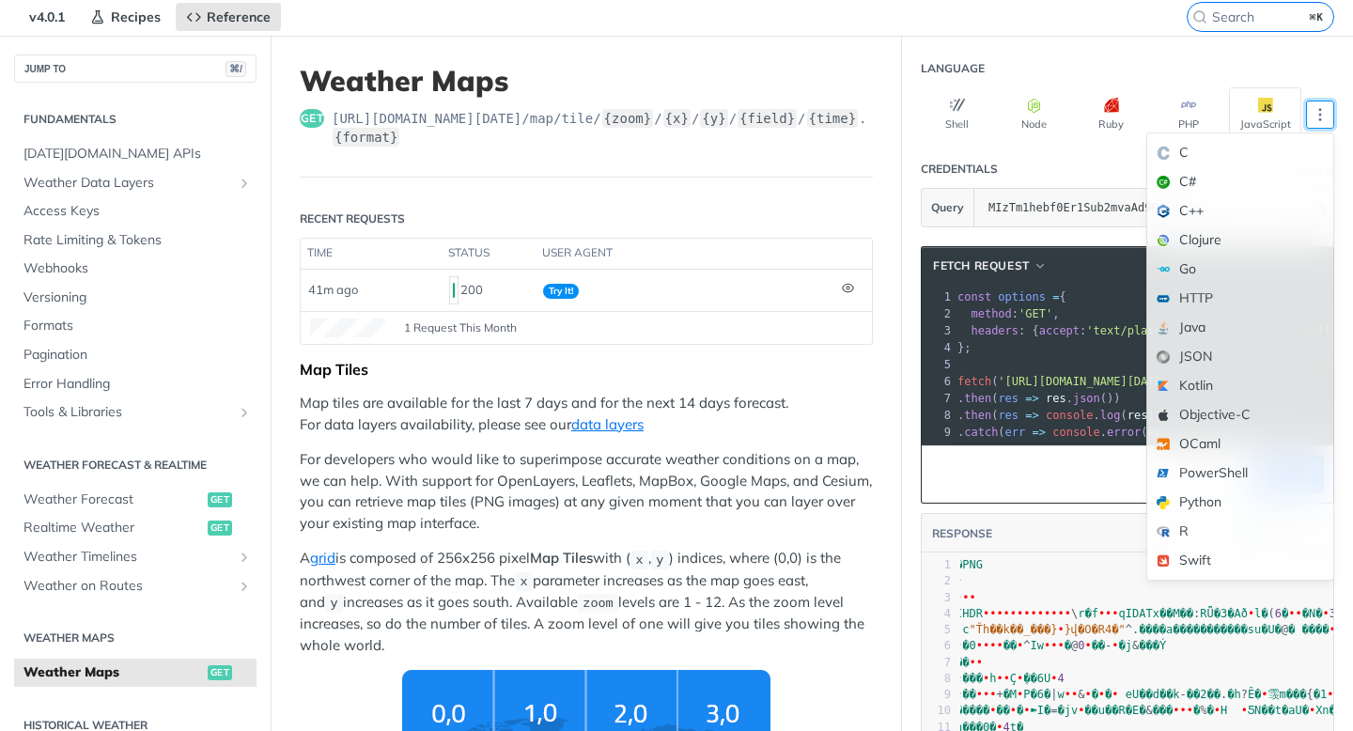
click at [1076, 515] on header "RESPONSE 200 Log" at bounding box center [1128, 533] width 412 height 39
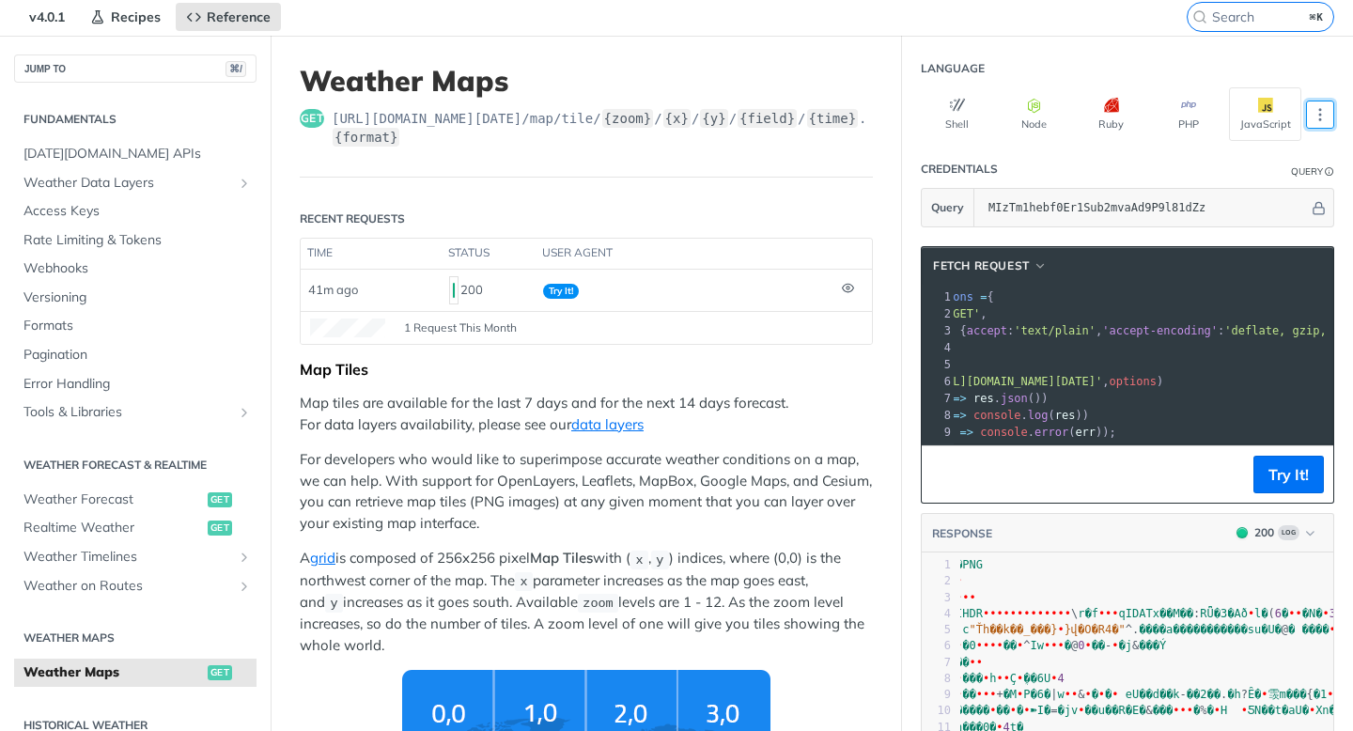
scroll to position [0, 0]
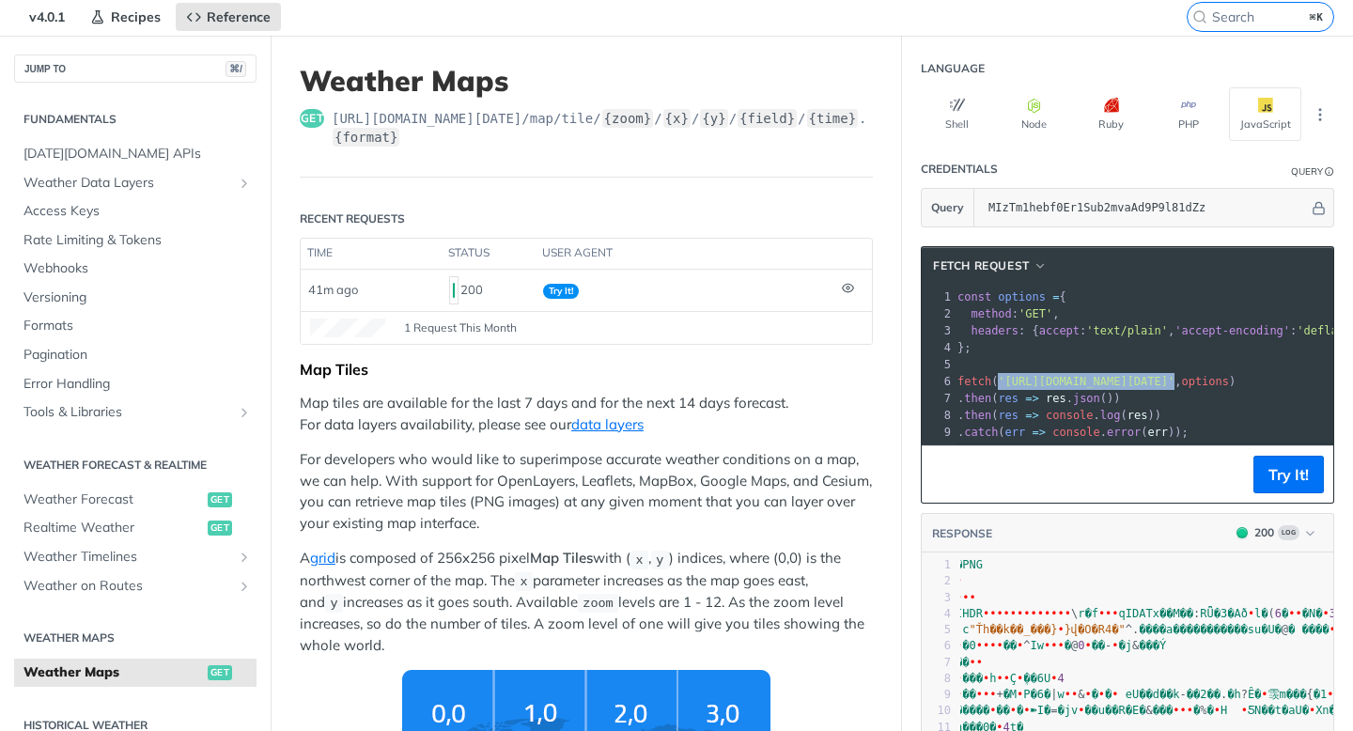
drag, startPoint x: 1261, startPoint y: 382, endPoint x: 999, endPoint y: 386, distance: 262.3
click at [999, 386] on span "'[URL][DOMAIN_NAME][DATE]'" at bounding box center [1086, 381] width 177 height 13
copy span "'[URL][DOMAIN_NAME][DATE]'"
